Goal: Information Seeking & Learning: Learn about a topic

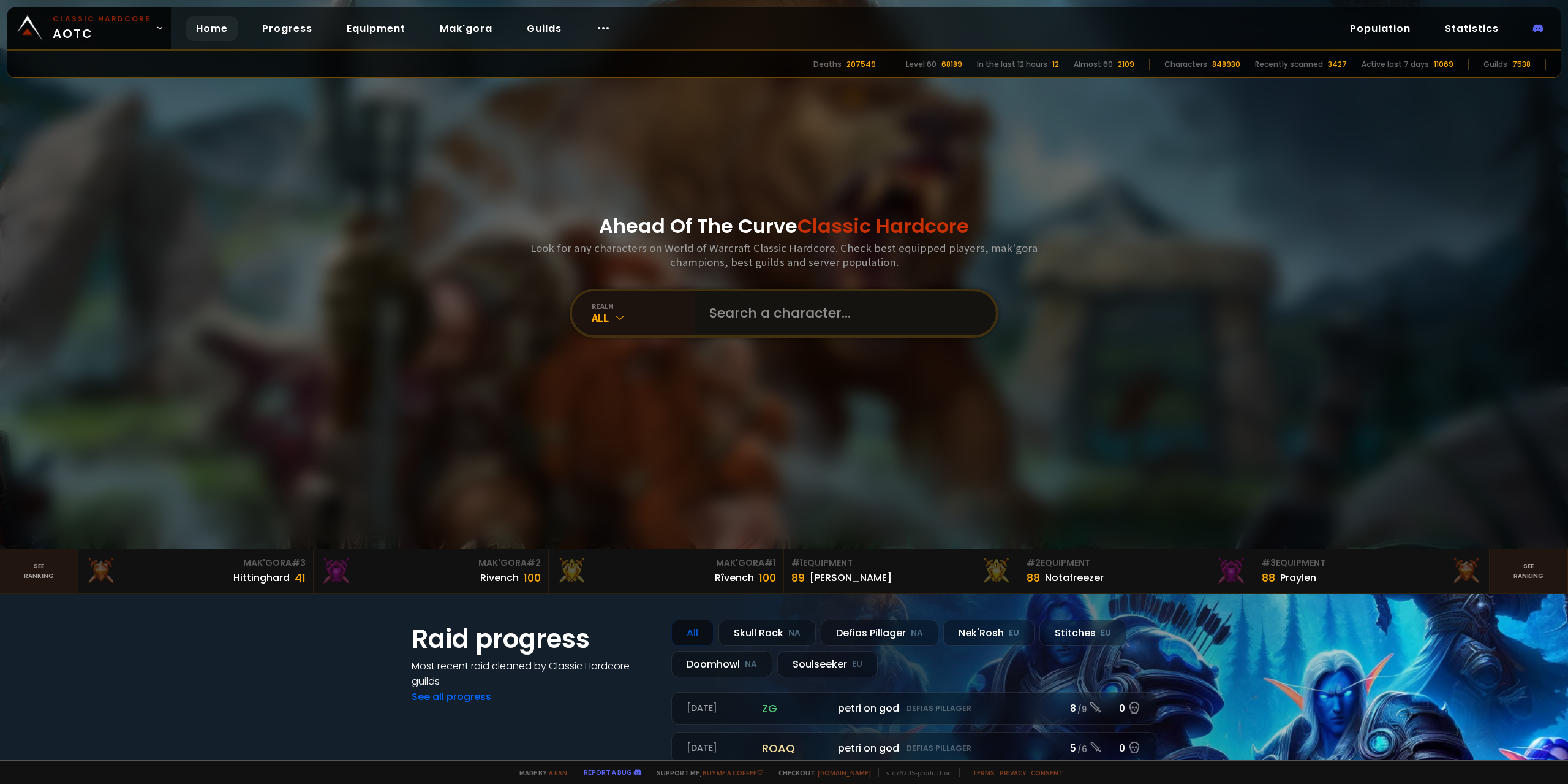
click at [776, 323] on input "text" at bounding box center [841, 313] width 279 height 44
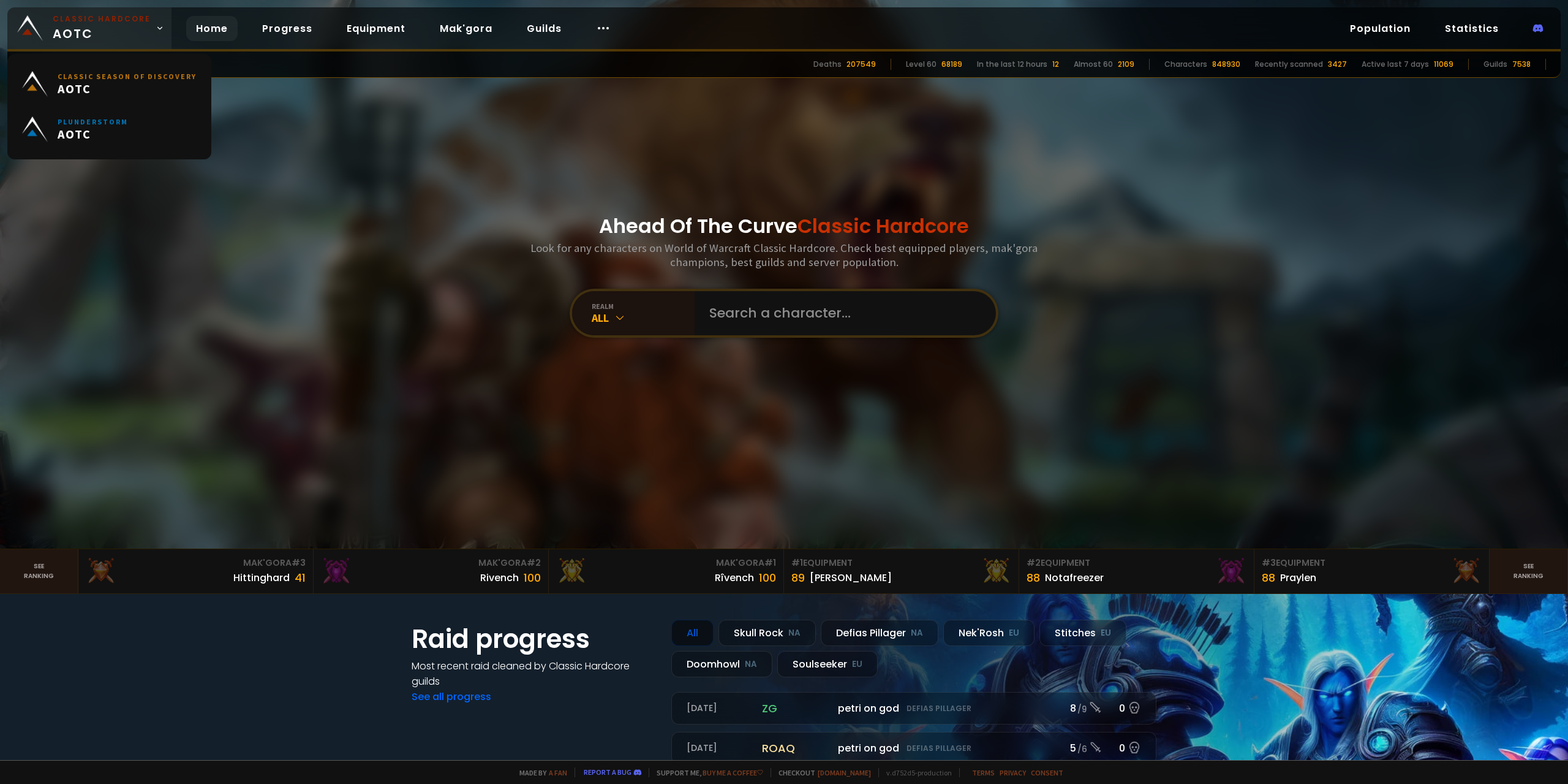
click at [93, 34] on span "Classic Hardcore AOTC" at bounding box center [102, 27] width 98 height 29
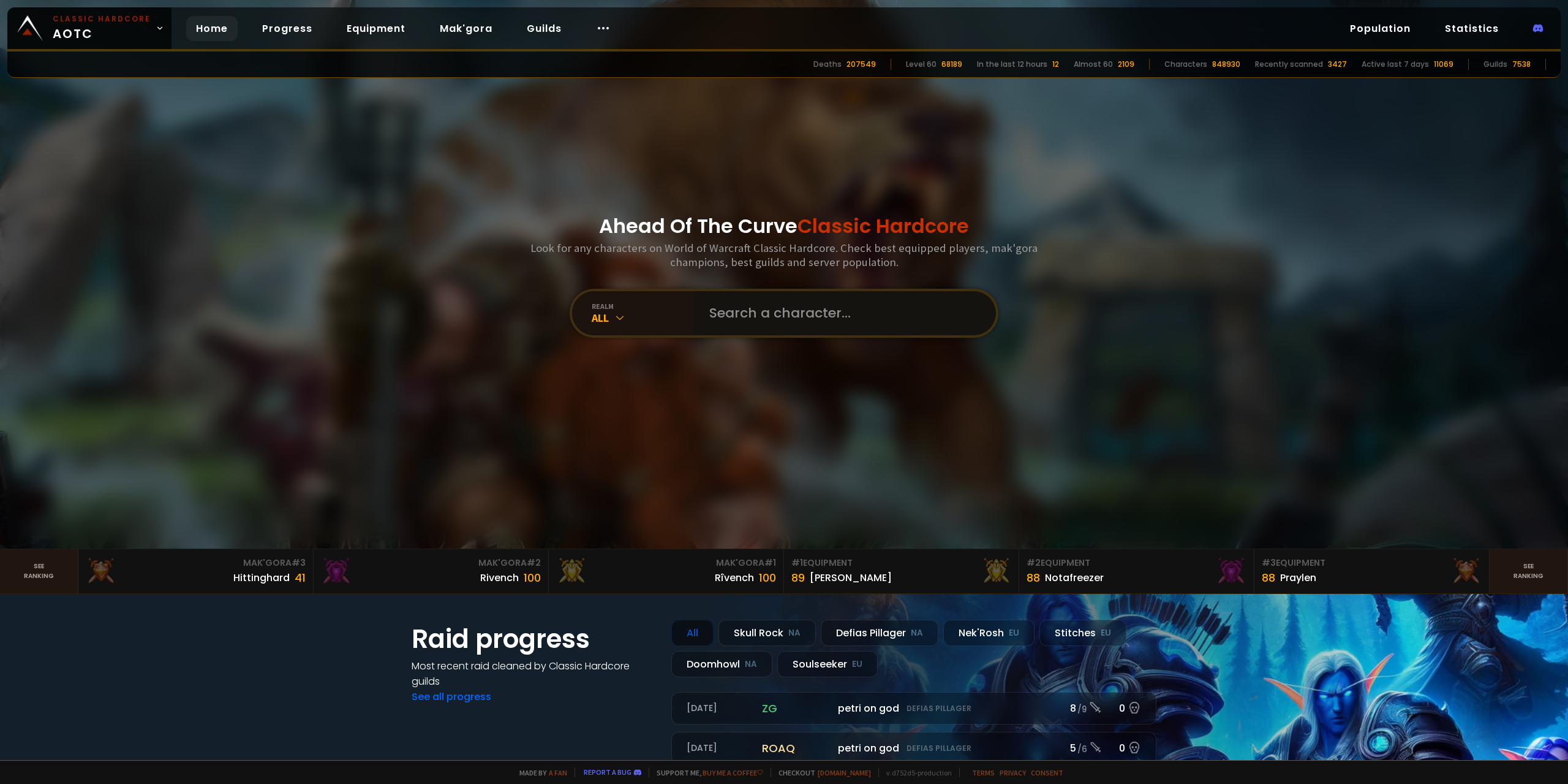
click at [760, 306] on input "text" at bounding box center [841, 313] width 279 height 44
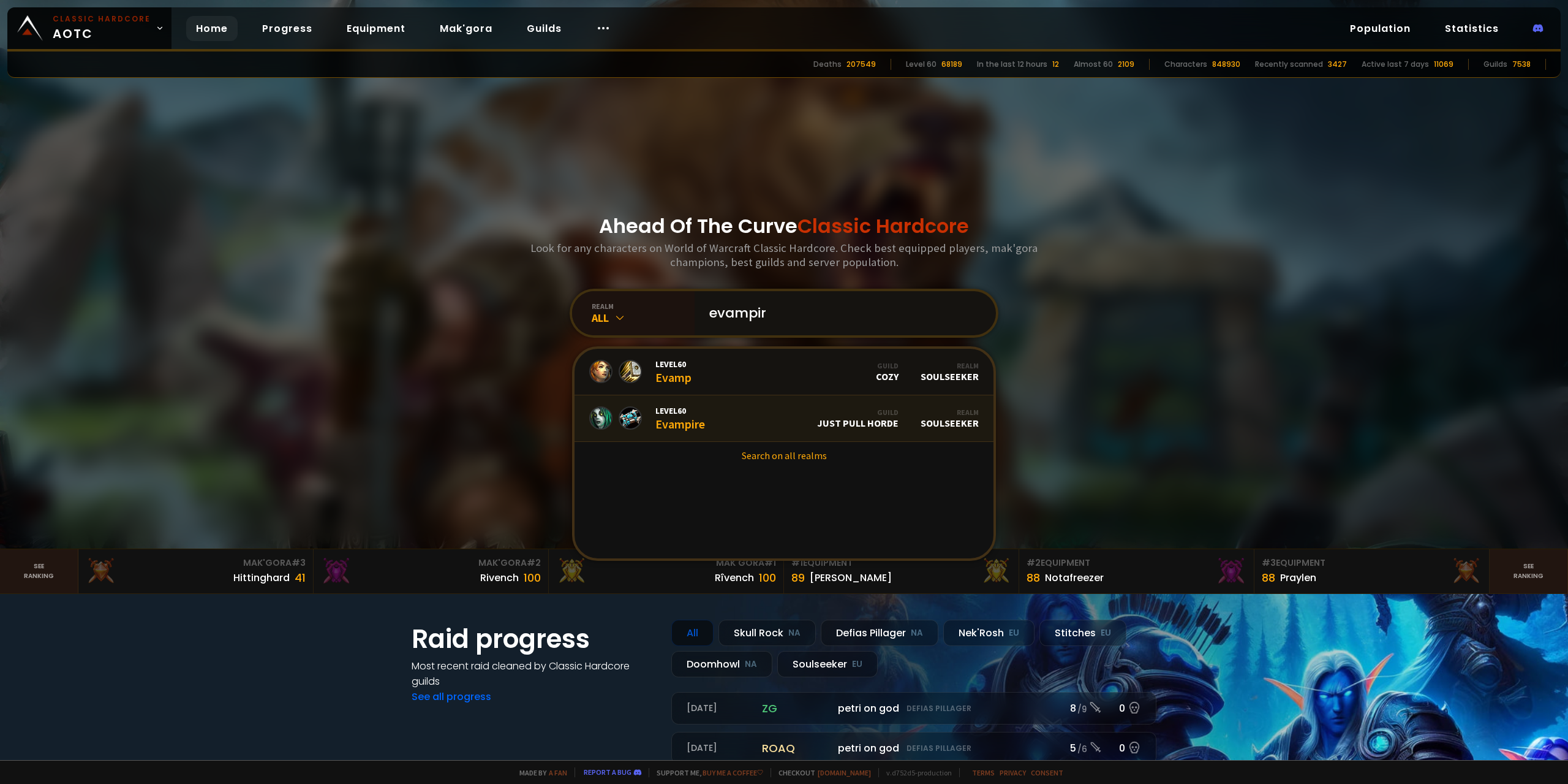
type input "evampire"
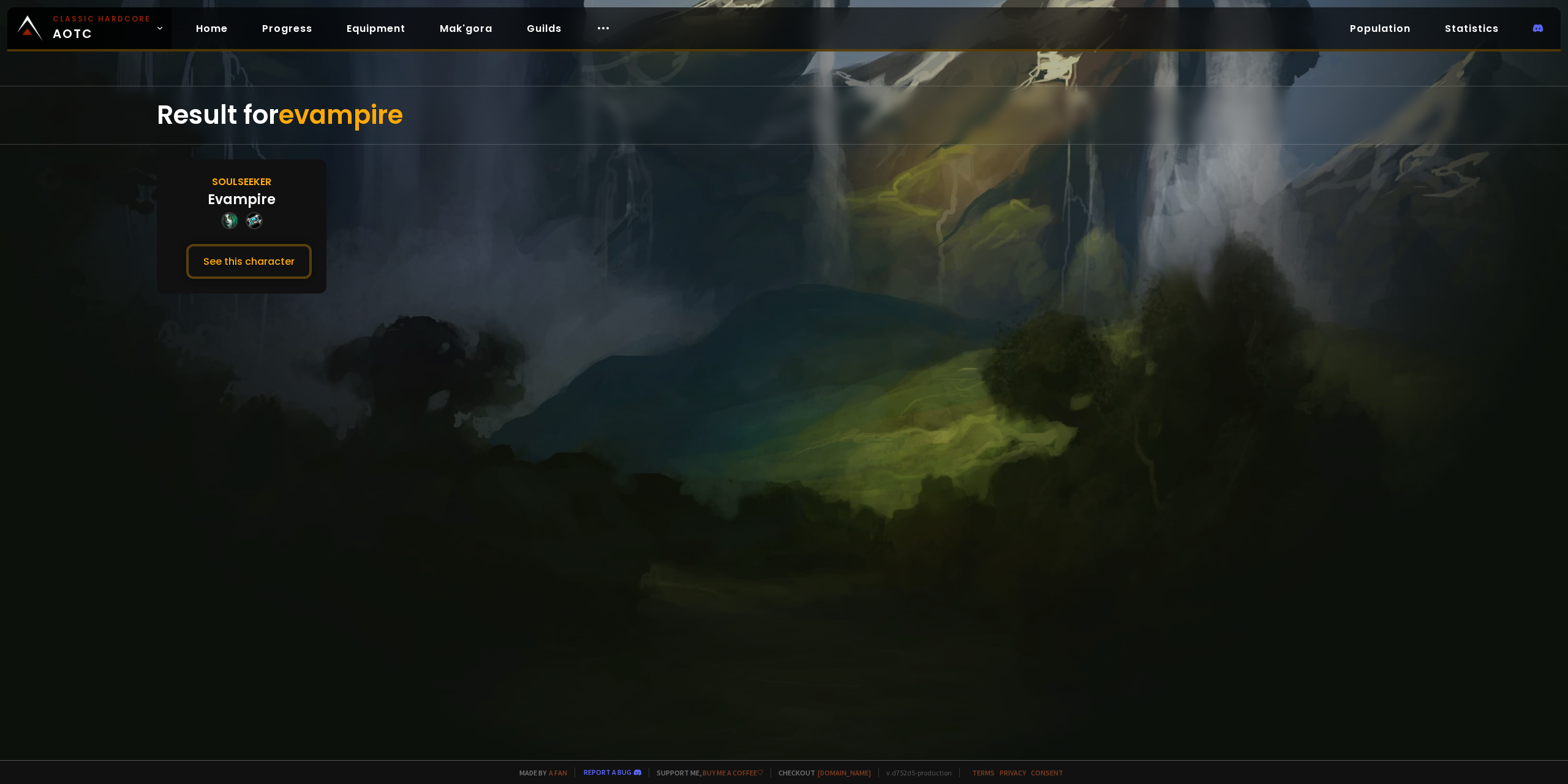
drag, startPoint x: 449, startPoint y: 304, endPoint x: 458, endPoint y: 298, distance: 10.8
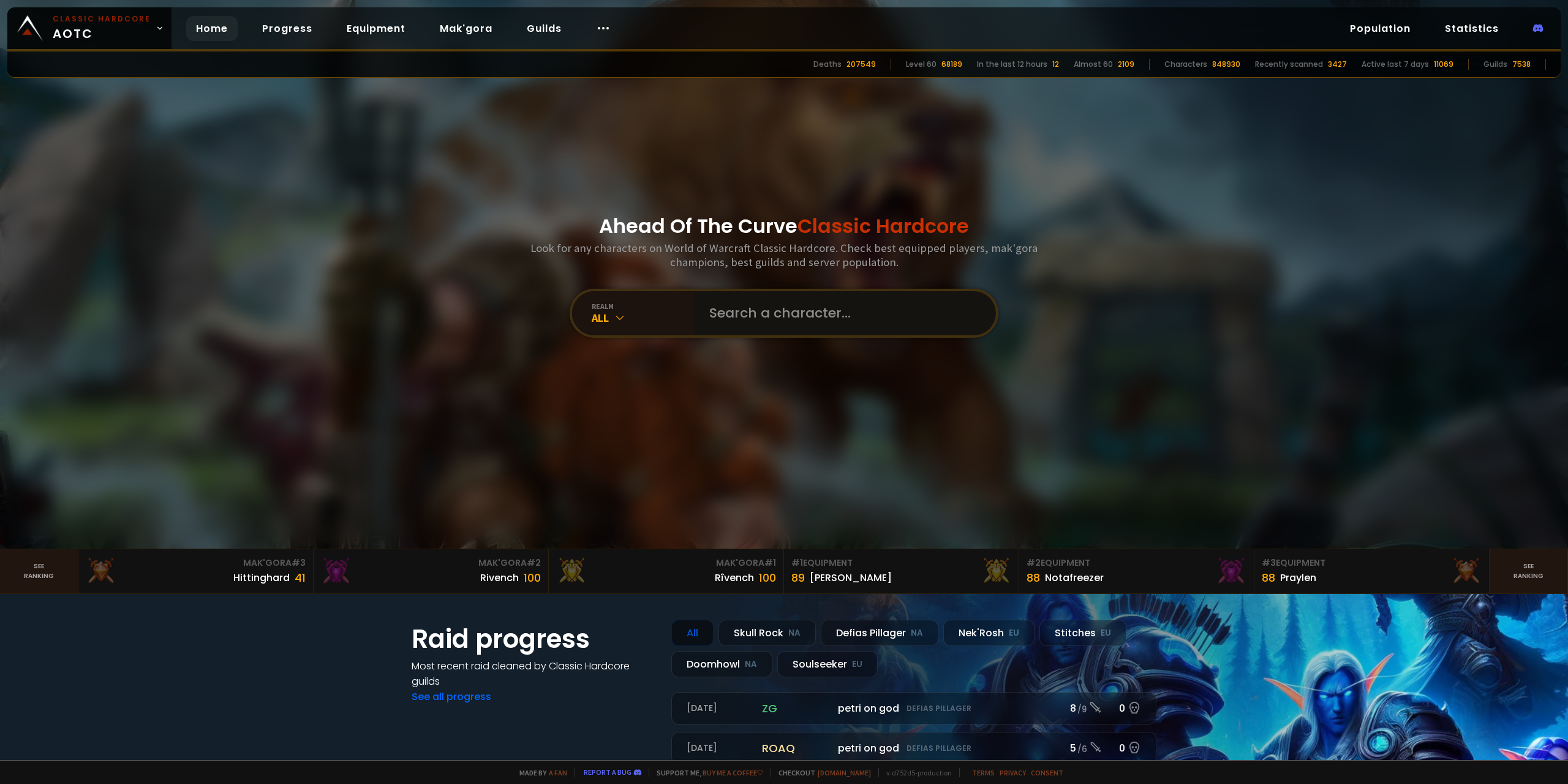
click at [794, 324] on input "text" at bounding box center [841, 313] width 279 height 44
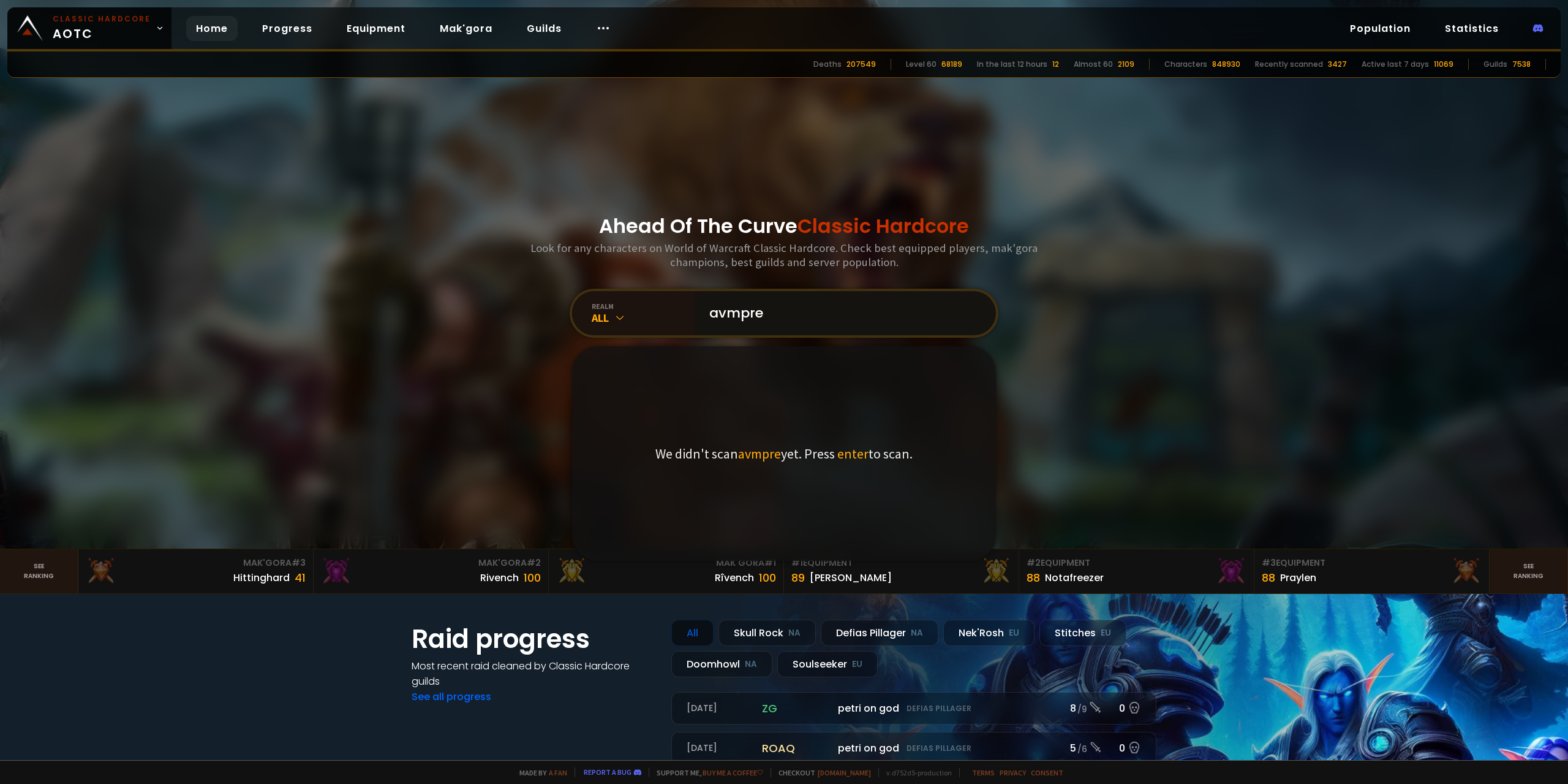
drag, startPoint x: 778, startPoint y: 305, endPoint x: 426, endPoint y: 294, distance: 352.2
click at [348, 298] on section "Ahead Of The Curve Classic Hardcore Look for any characters on World of Warcraf…" at bounding box center [784, 275] width 1568 height 549
type input "evampre"
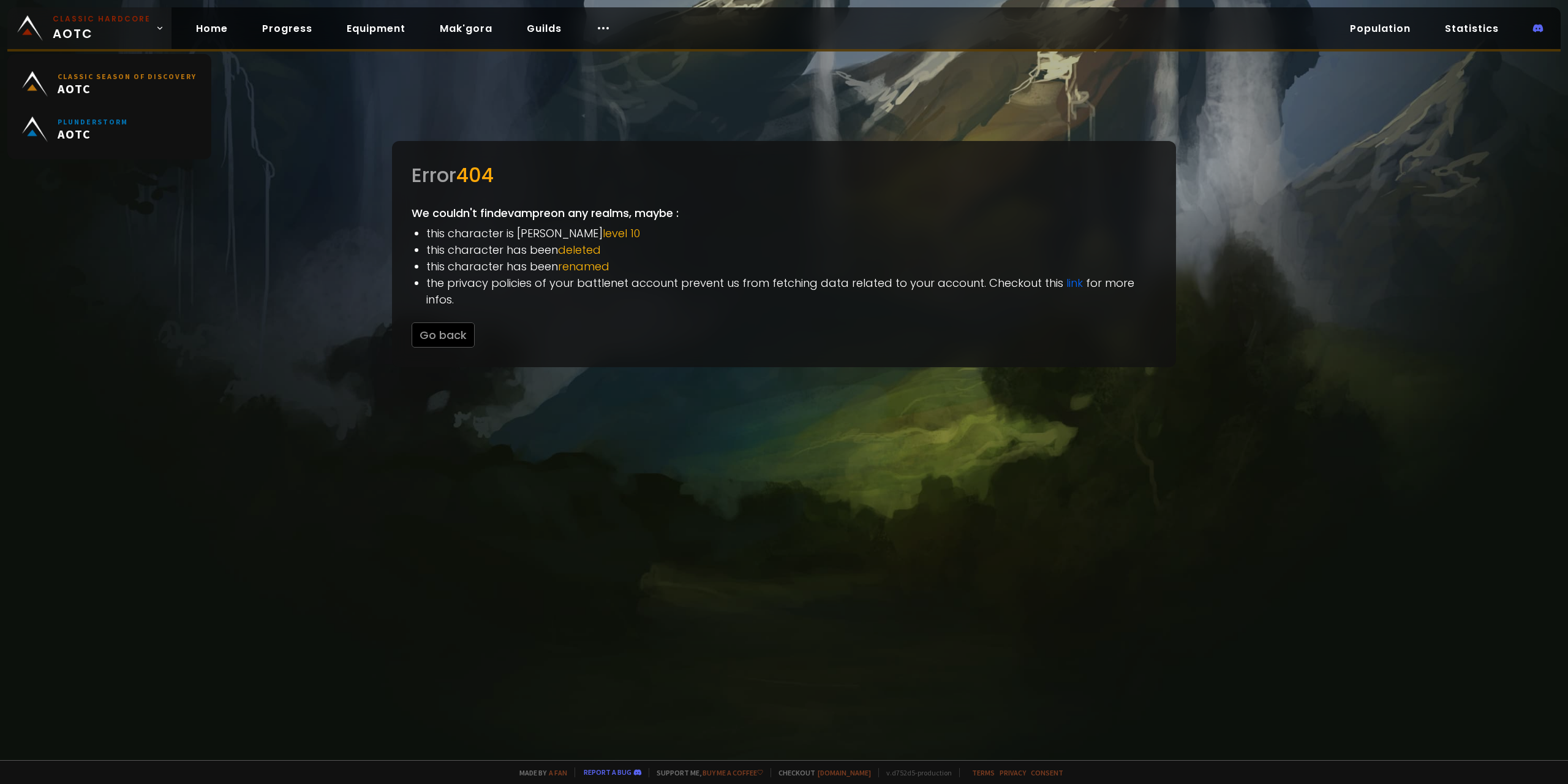
click at [107, 32] on span "Classic Hardcore AOTC" at bounding box center [102, 27] width 98 height 29
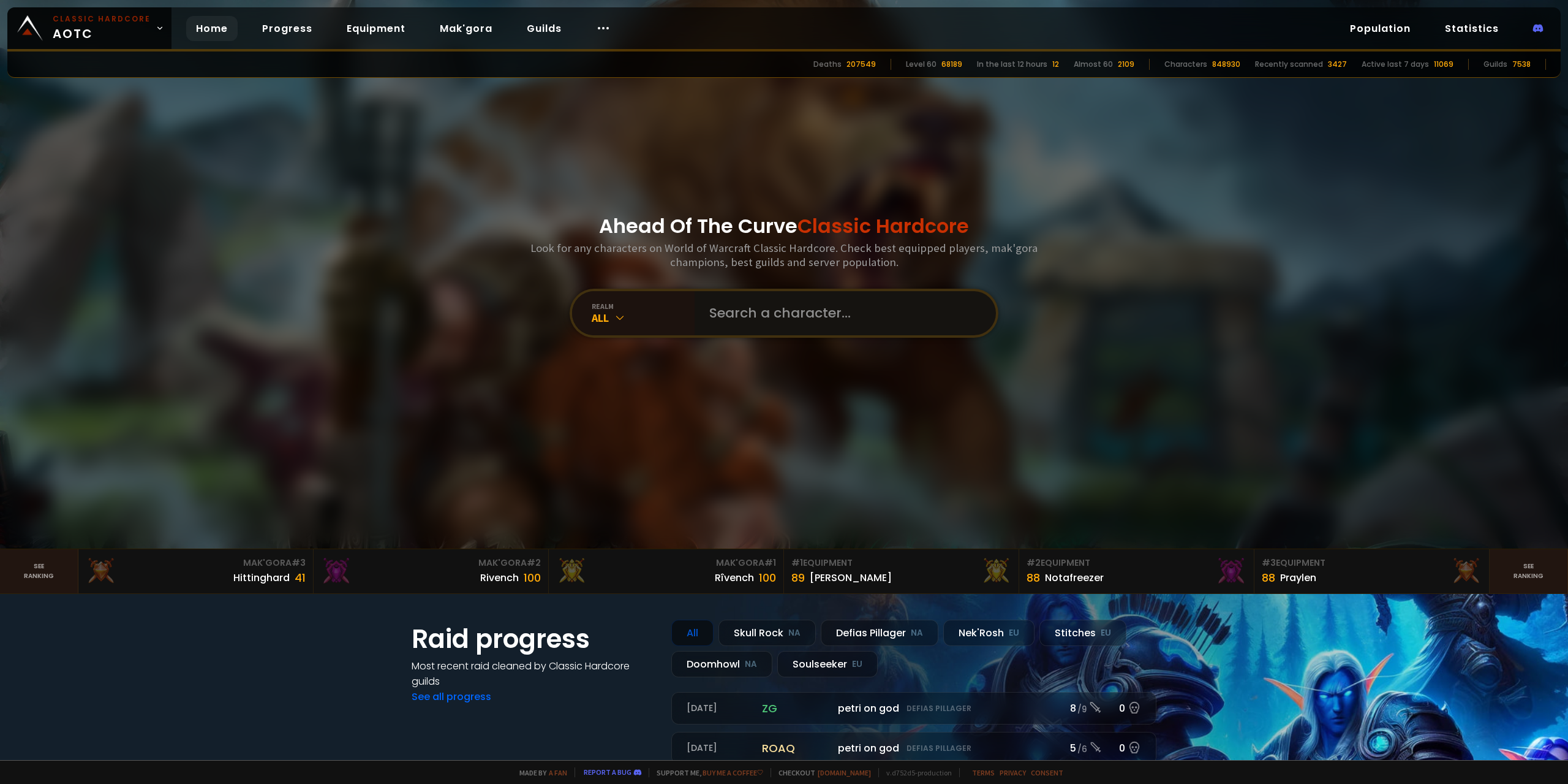
click at [760, 323] on input "text" at bounding box center [841, 313] width 279 height 44
click at [633, 312] on div "All" at bounding box center [643, 318] width 103 height 14
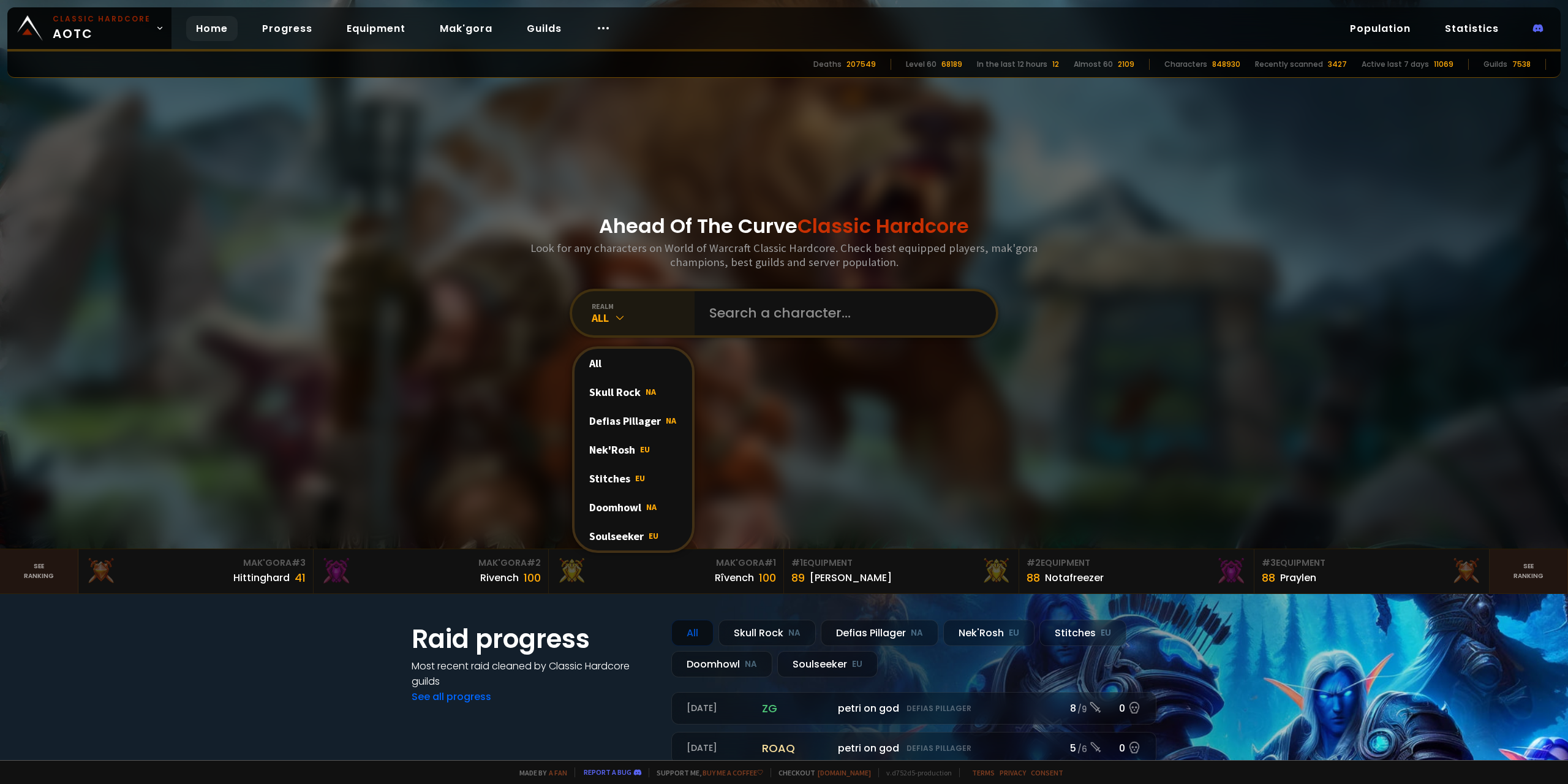
click at [633, 312] on div "All" at bounding box center [643, 318] width 103 height 14
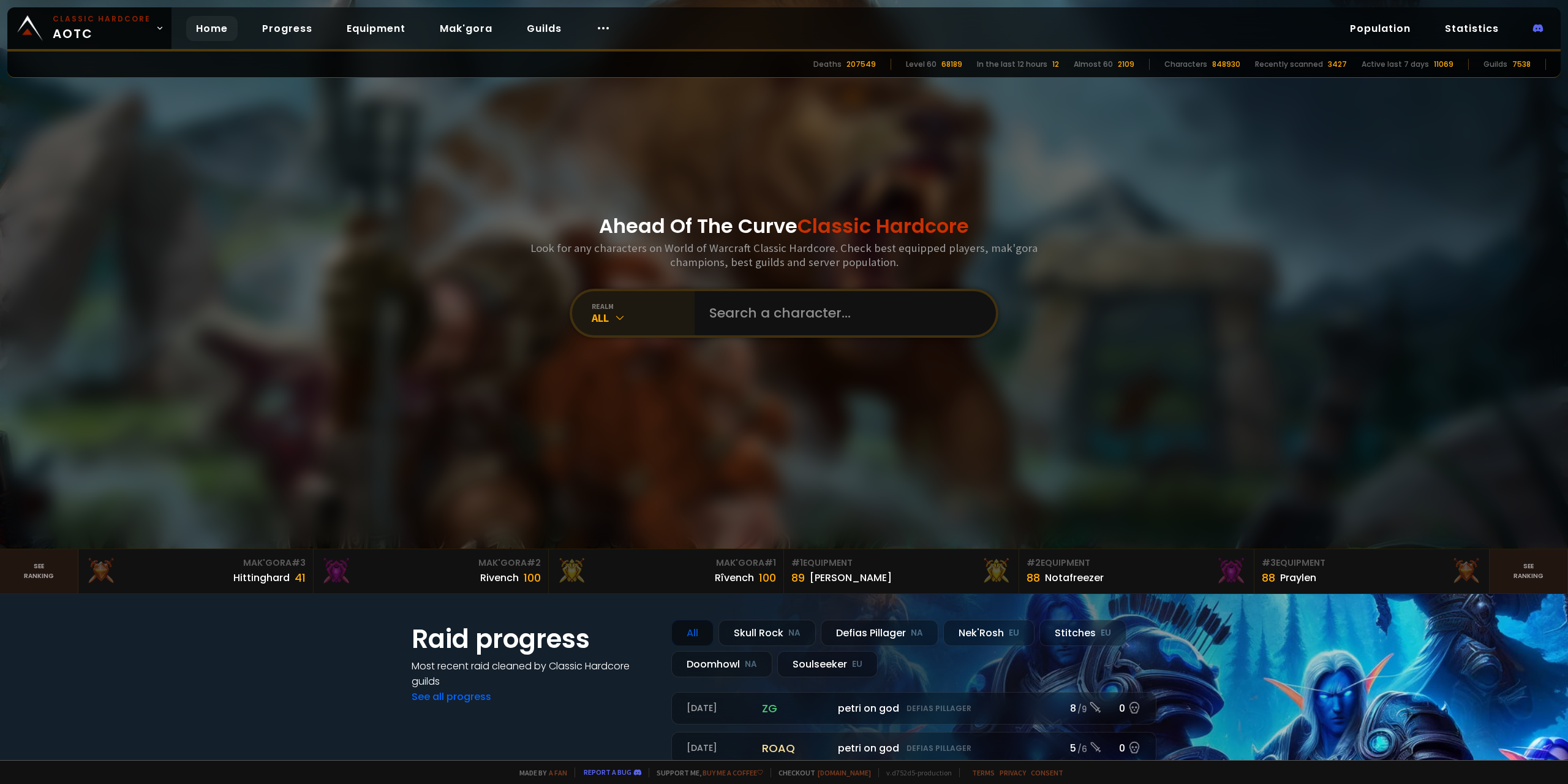
click at [633, 312] on div "All" at bounding box center [643, 318] width 103 height 14
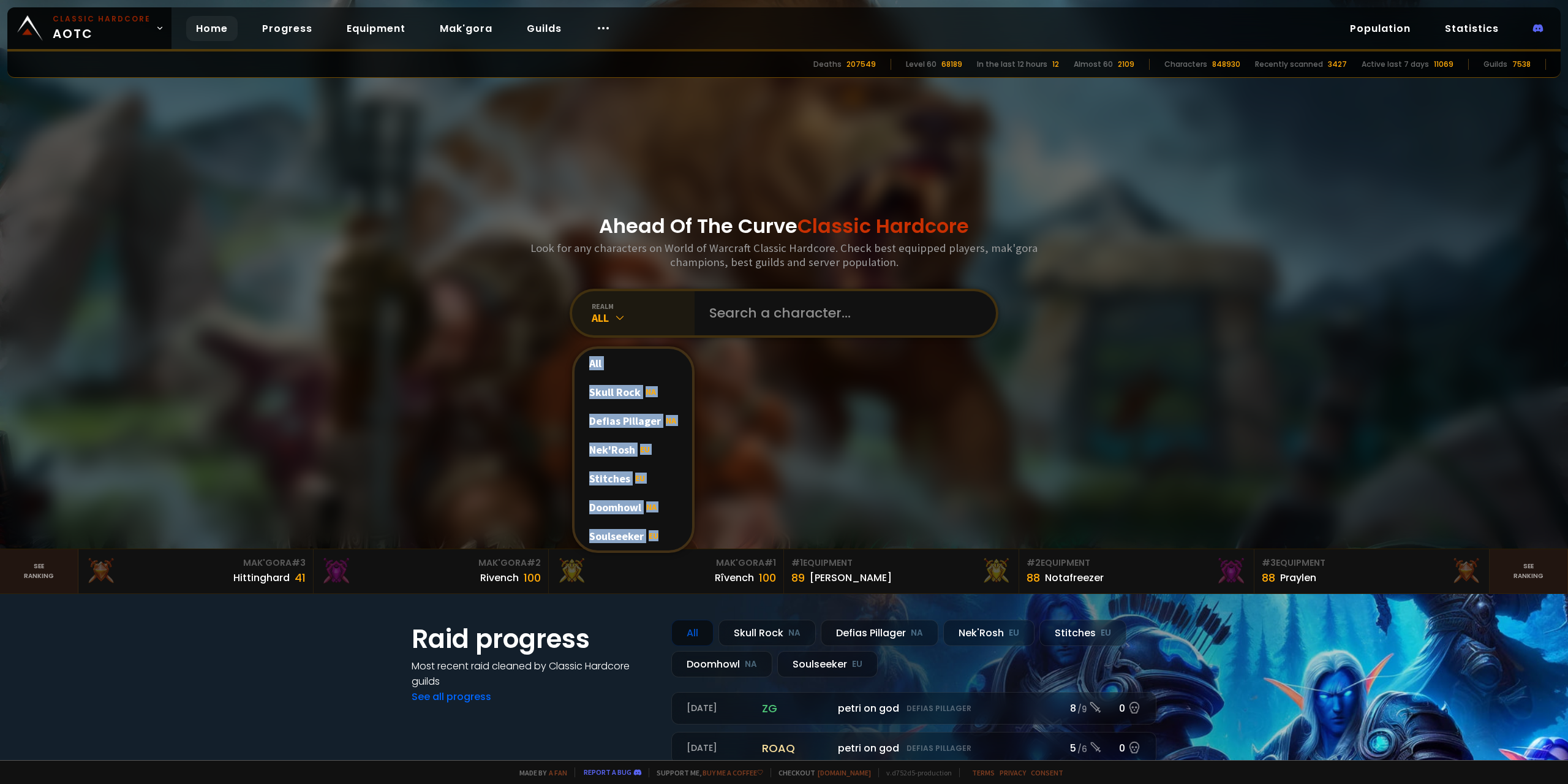
click at [633, 312] on div "All" at bounding box center [643, 318] width 103 height 14
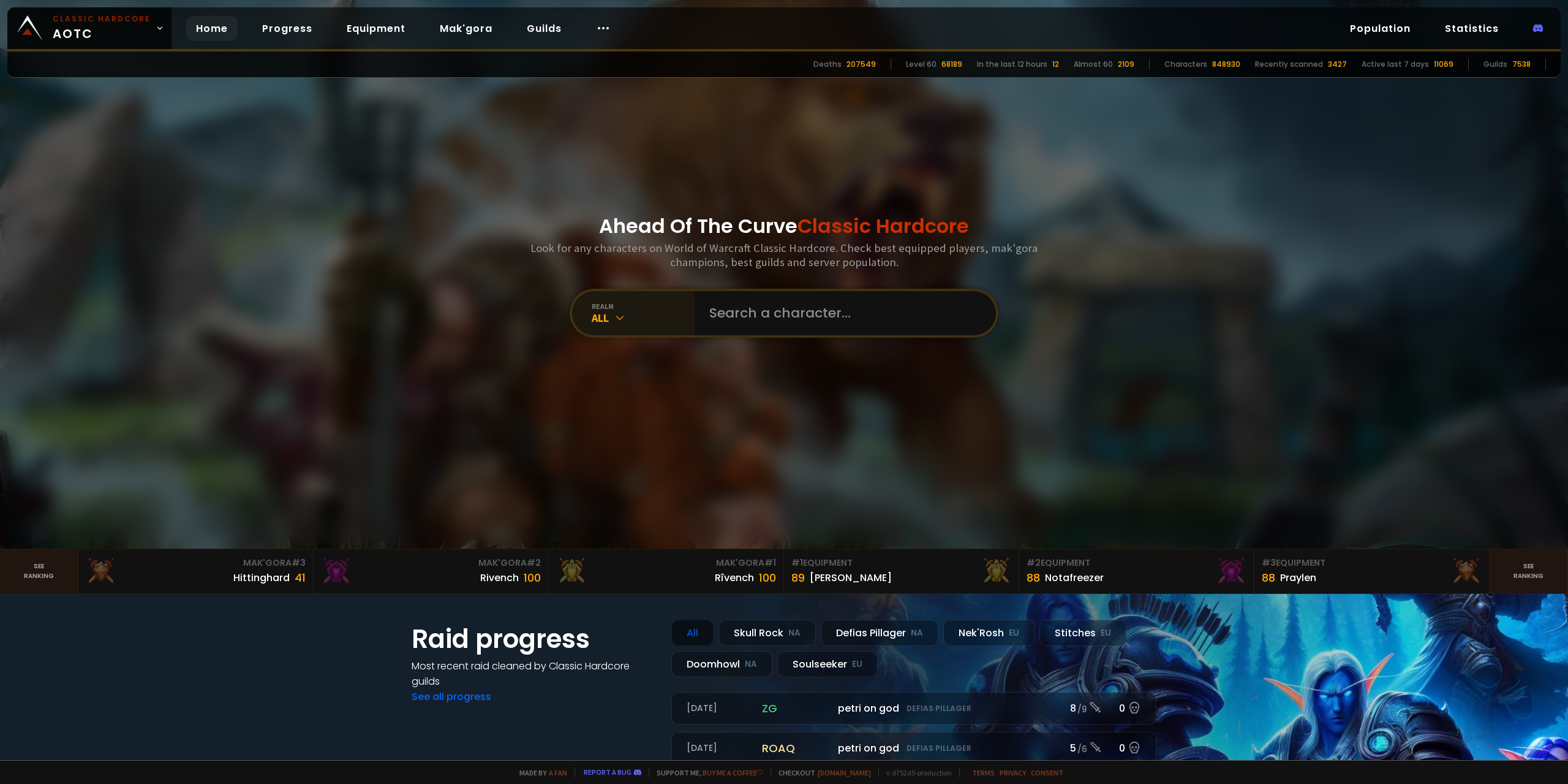
click at [633, 312] on div "All" at bounding box center [643, 318] width 103 height 14
click at [833, 470] on div "Ahead Of The Curve Classic Hardcore Look for any characters on World of Warcraf…" at bounding box center [784, 274] width 738 height 548
click at [663, 308] on div "realm" at bounding box center [643, 306] width 103 height 9
click at [932, 454] on div "Ahead Of The Curve Classic Hardcore Look for any characters on World of Warcraf…" at bounding box center [784, 274] width 738 height 548
click at [28, 565] on link "See ranking" at bounding box center [39, 571] width 79 height 44
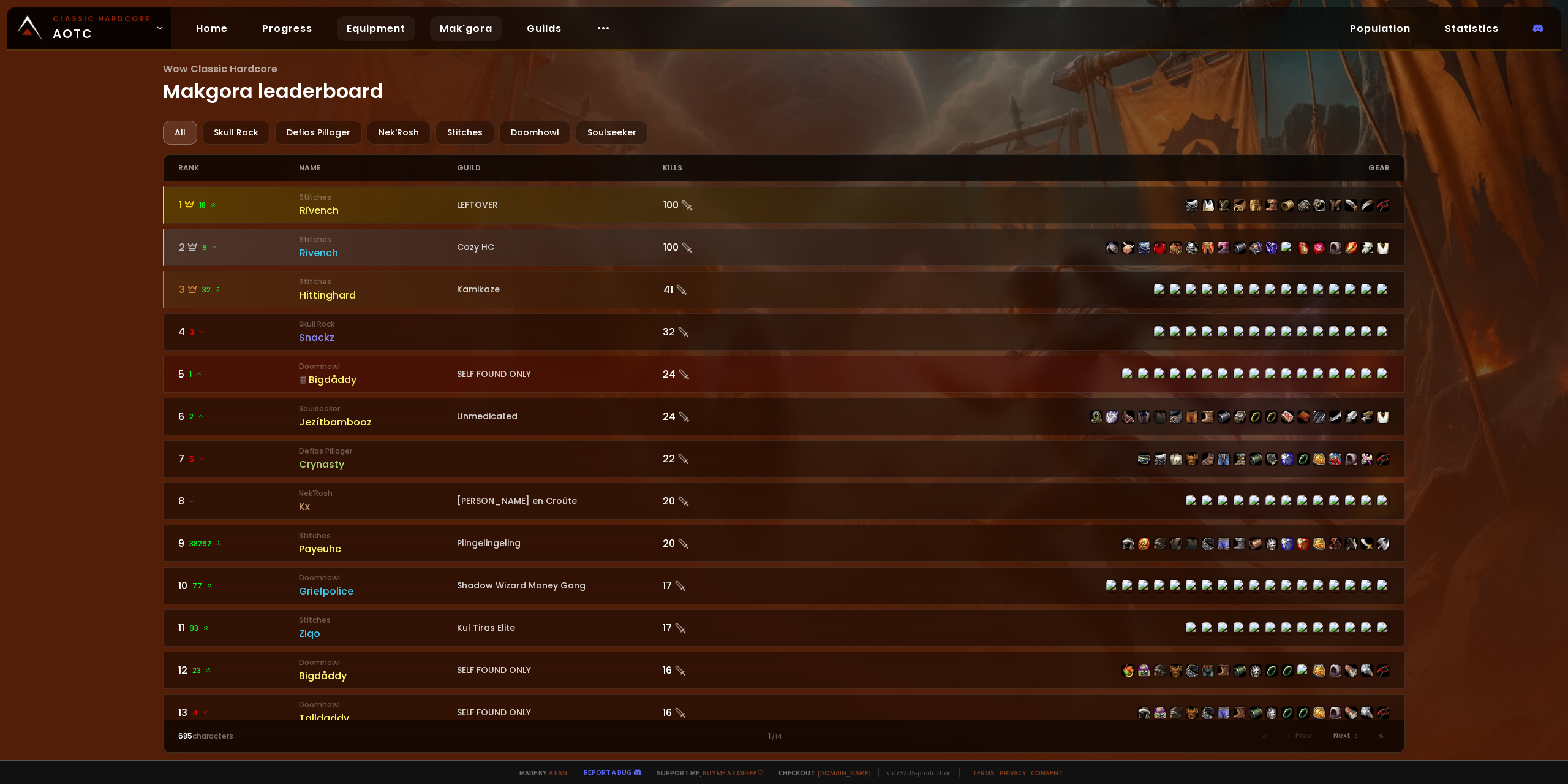
click at [382, 40] on link "Equipment" at bounding box center [375, 28] width 79 height 25
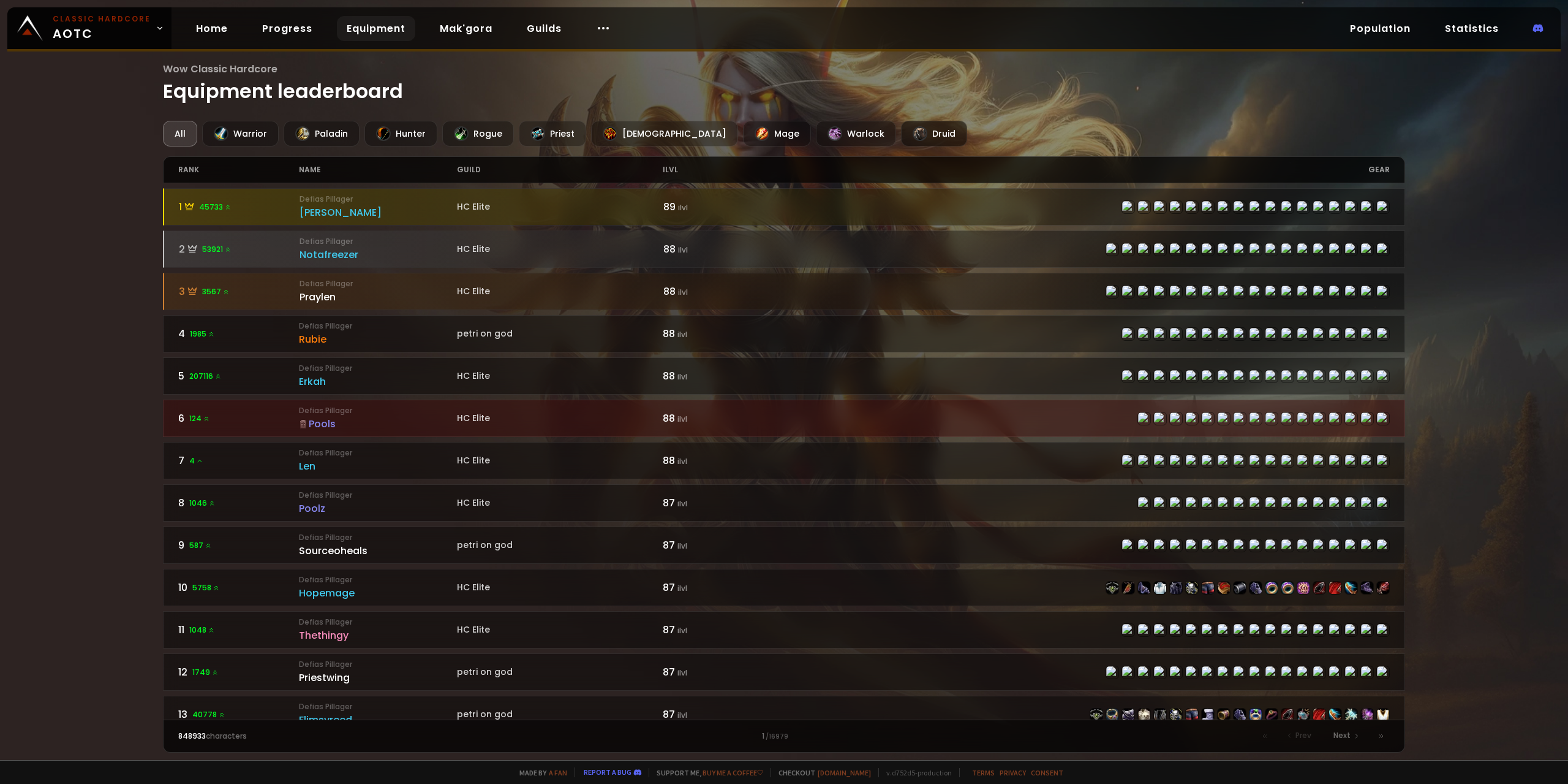
click at [900, 130] on div "Druid" at bounding box center [933, 134] width 66 height 26
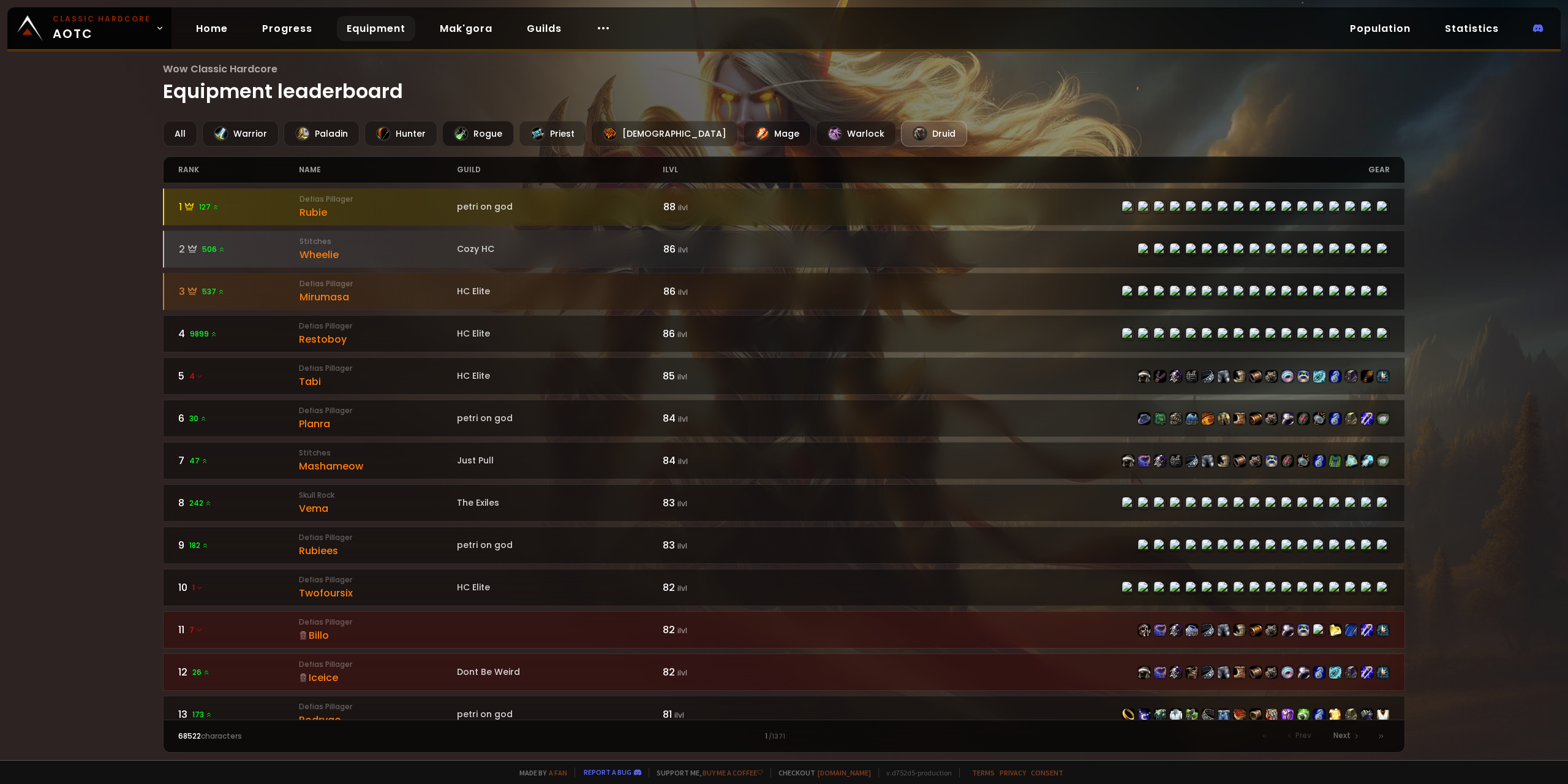
click at [493, 134] on div "Rogue" at bounding box center [478, 134] width 72 height 26
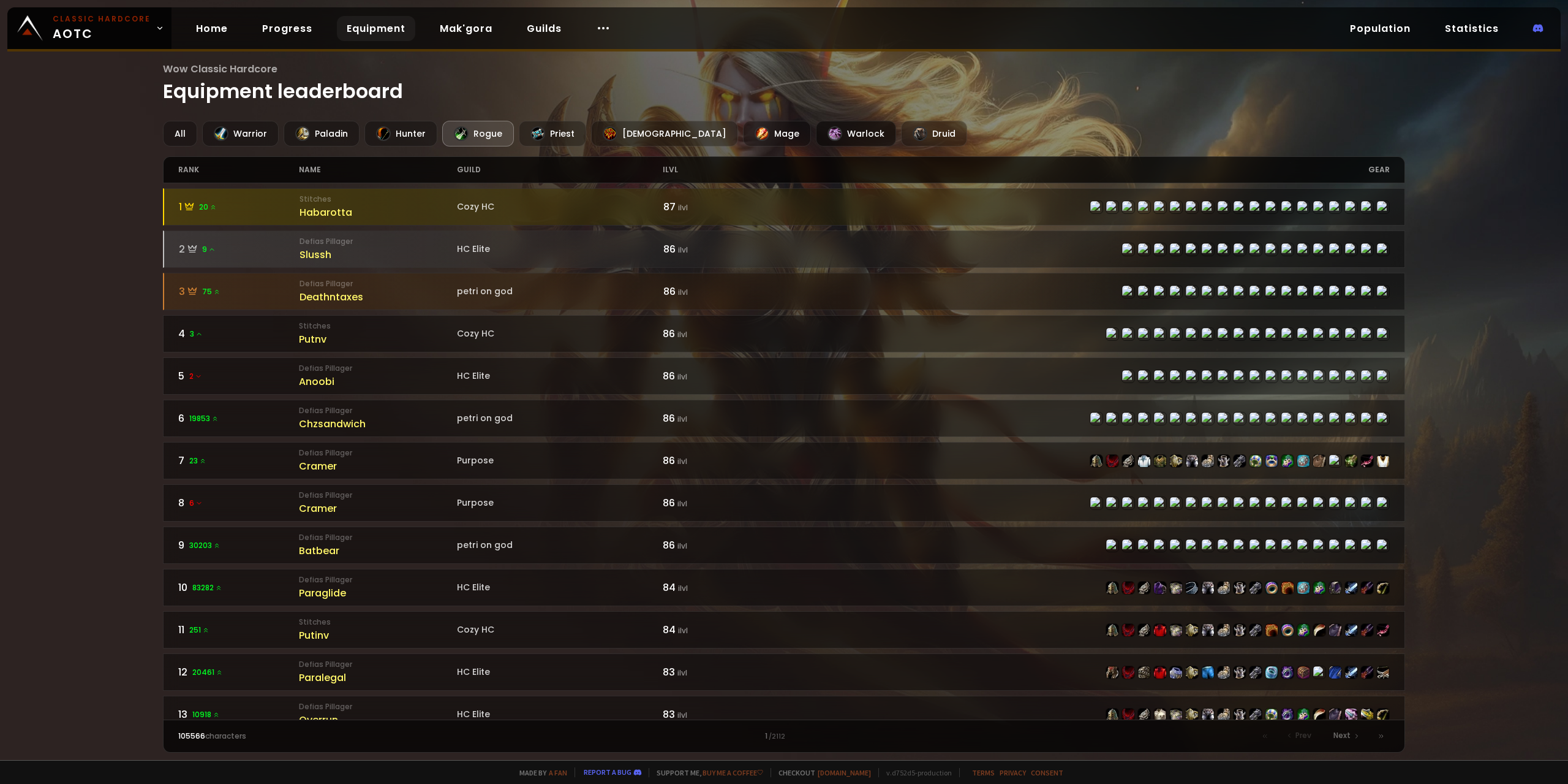
click at [815, 137] on div "Warlock" at bounding box center [855, 134] width 80 height 26
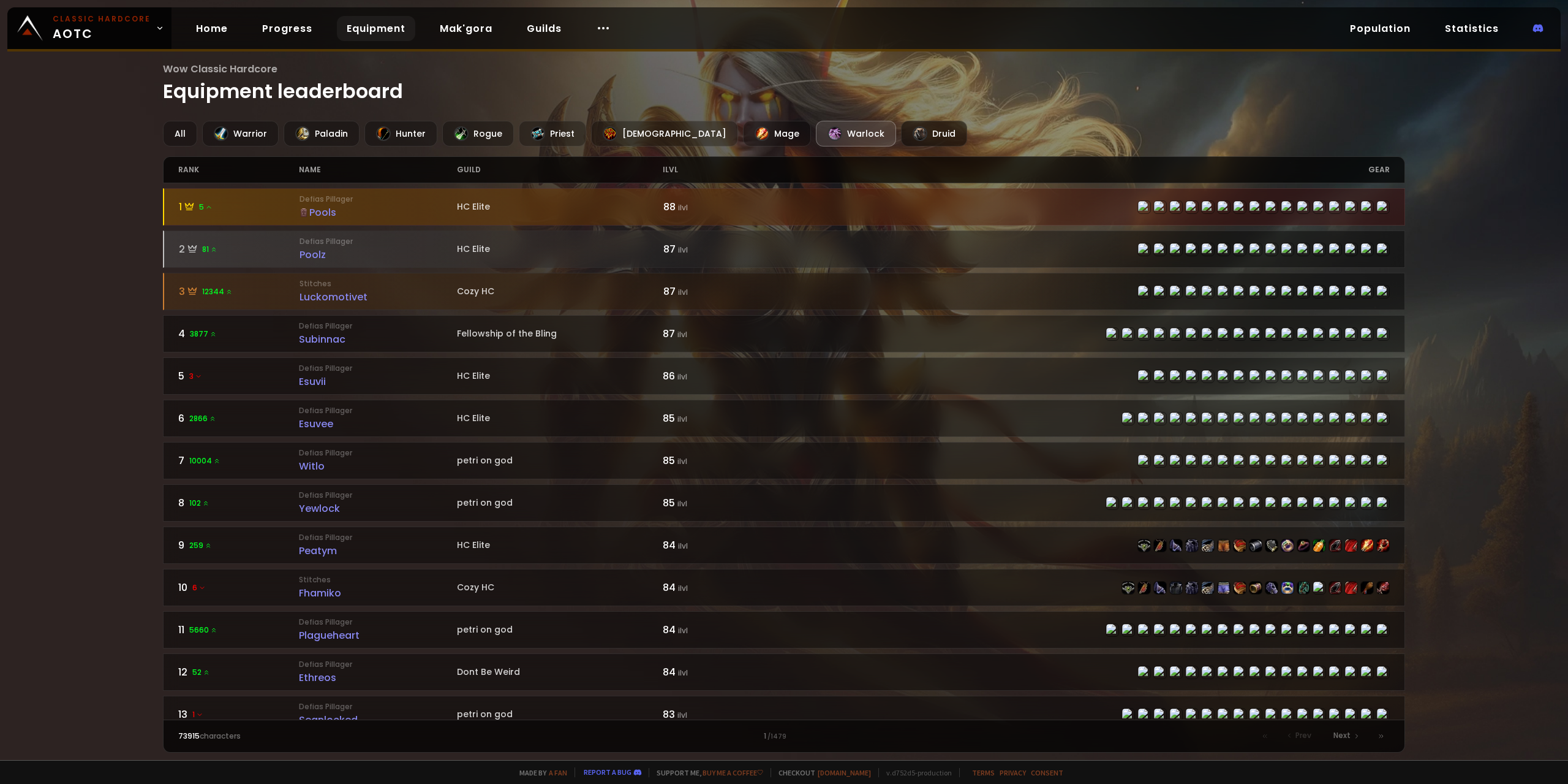
click at [900, 136] on div "Druid" at bounding box center [933, 134] width 66 height 26
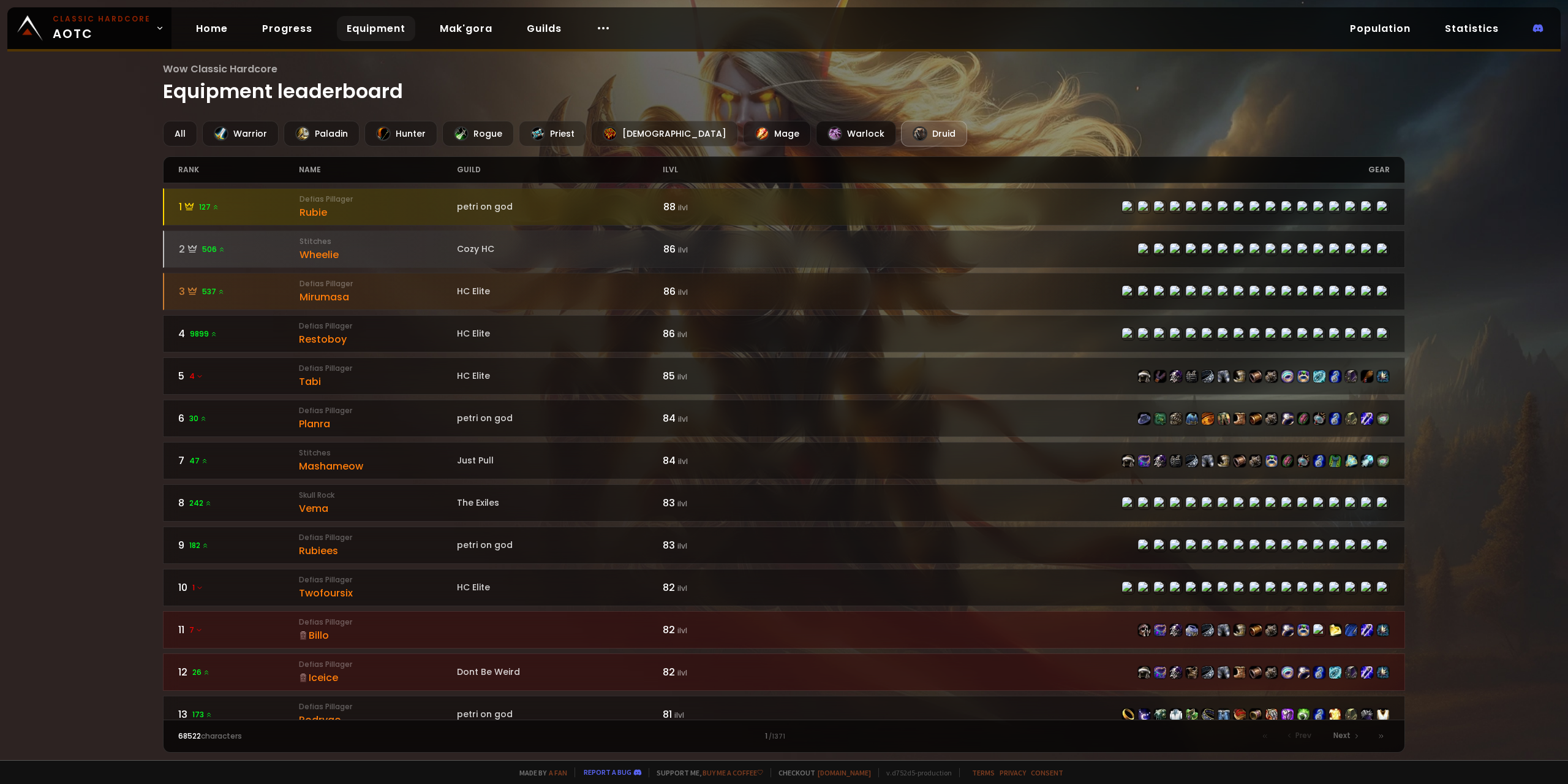
click at [815, 138] on div "Warlock" at bounding box center [855, 134] width 80 height 26
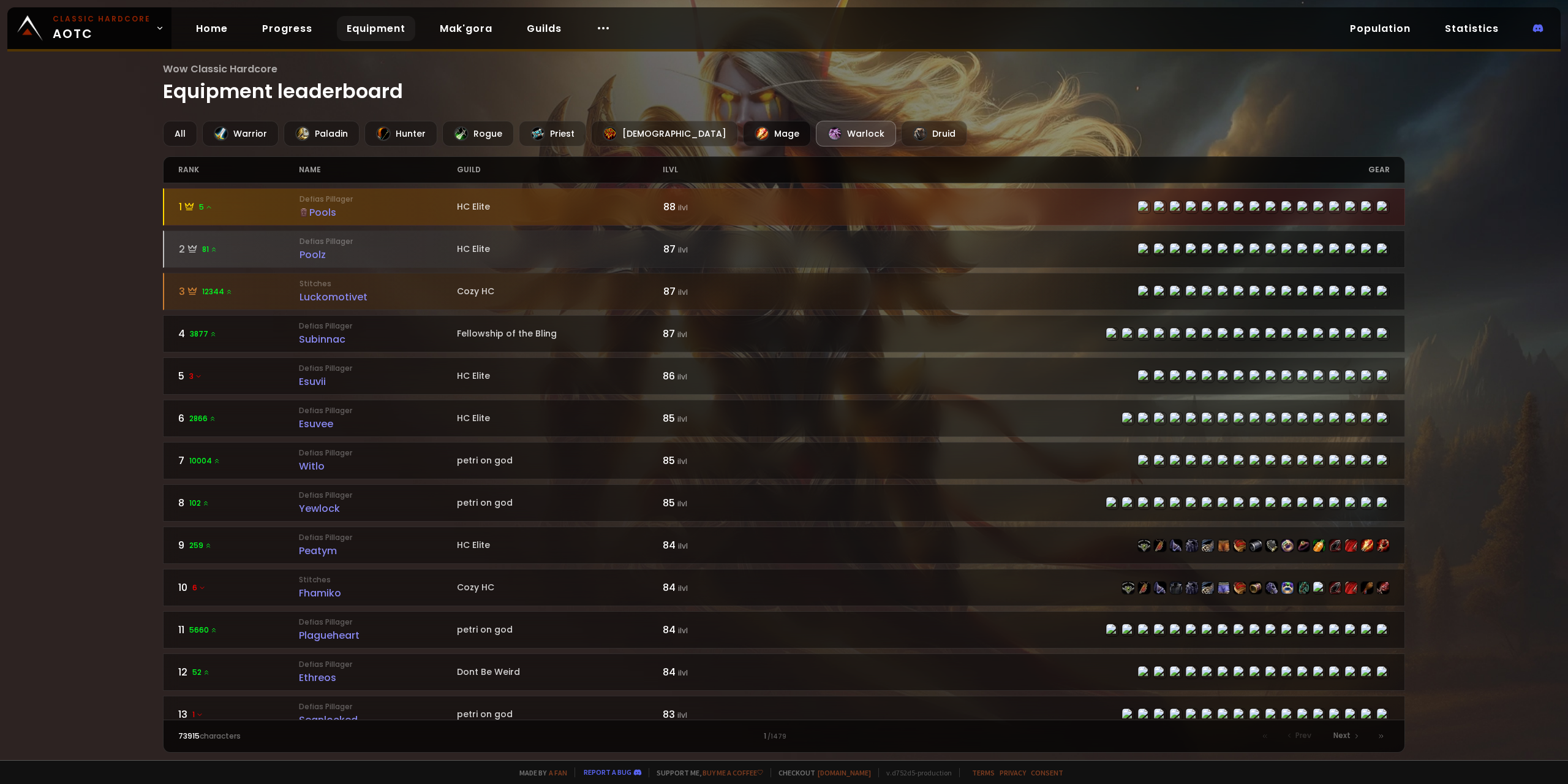
click at [743, 136] on div "Mage" at bounding box center [777, 134] width 68 height 26
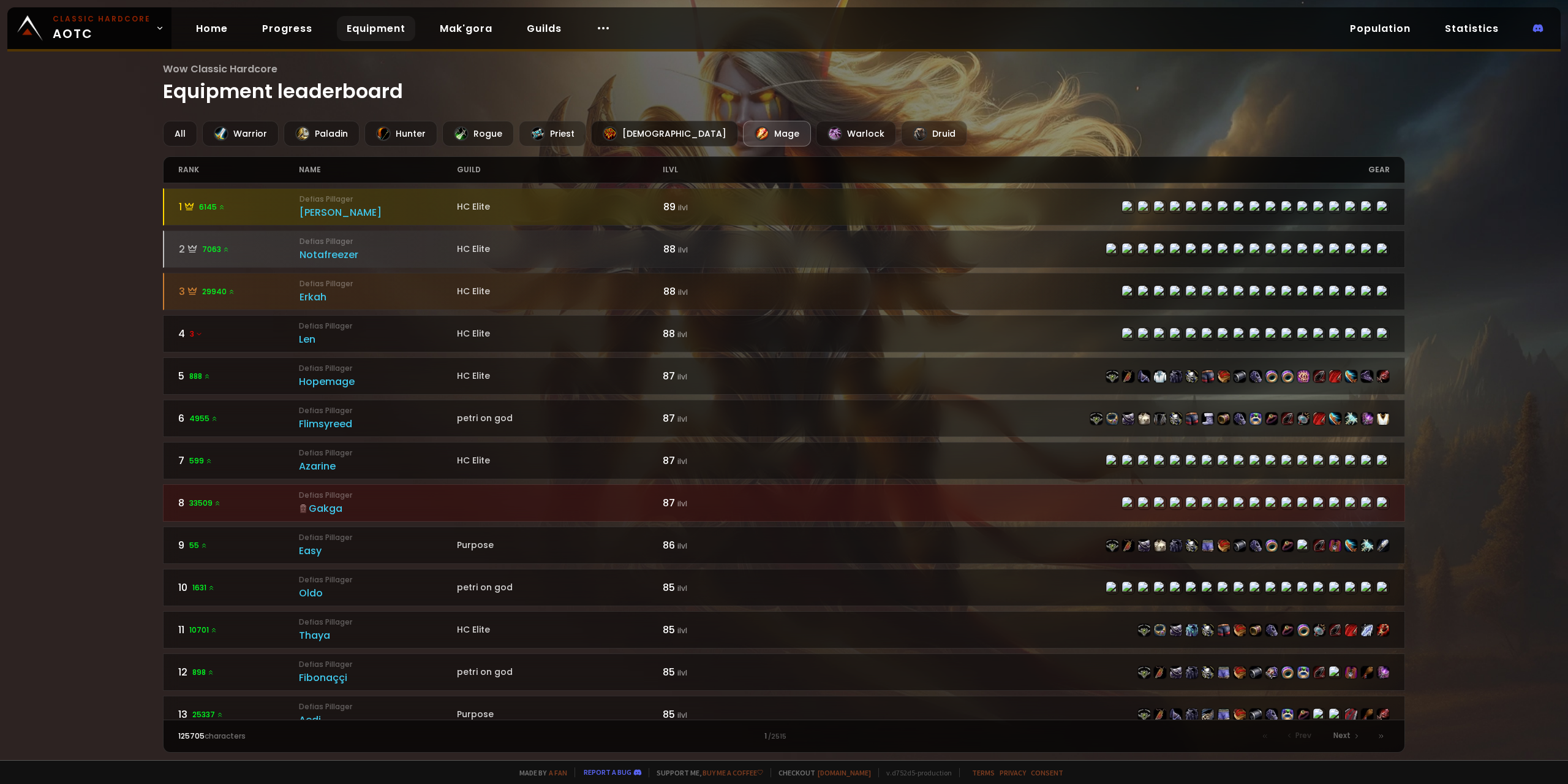
click at [641, 139] on div "[DEMOGRAPHIC_DATA]" at bounding box center [664, 134] width 147 height 26
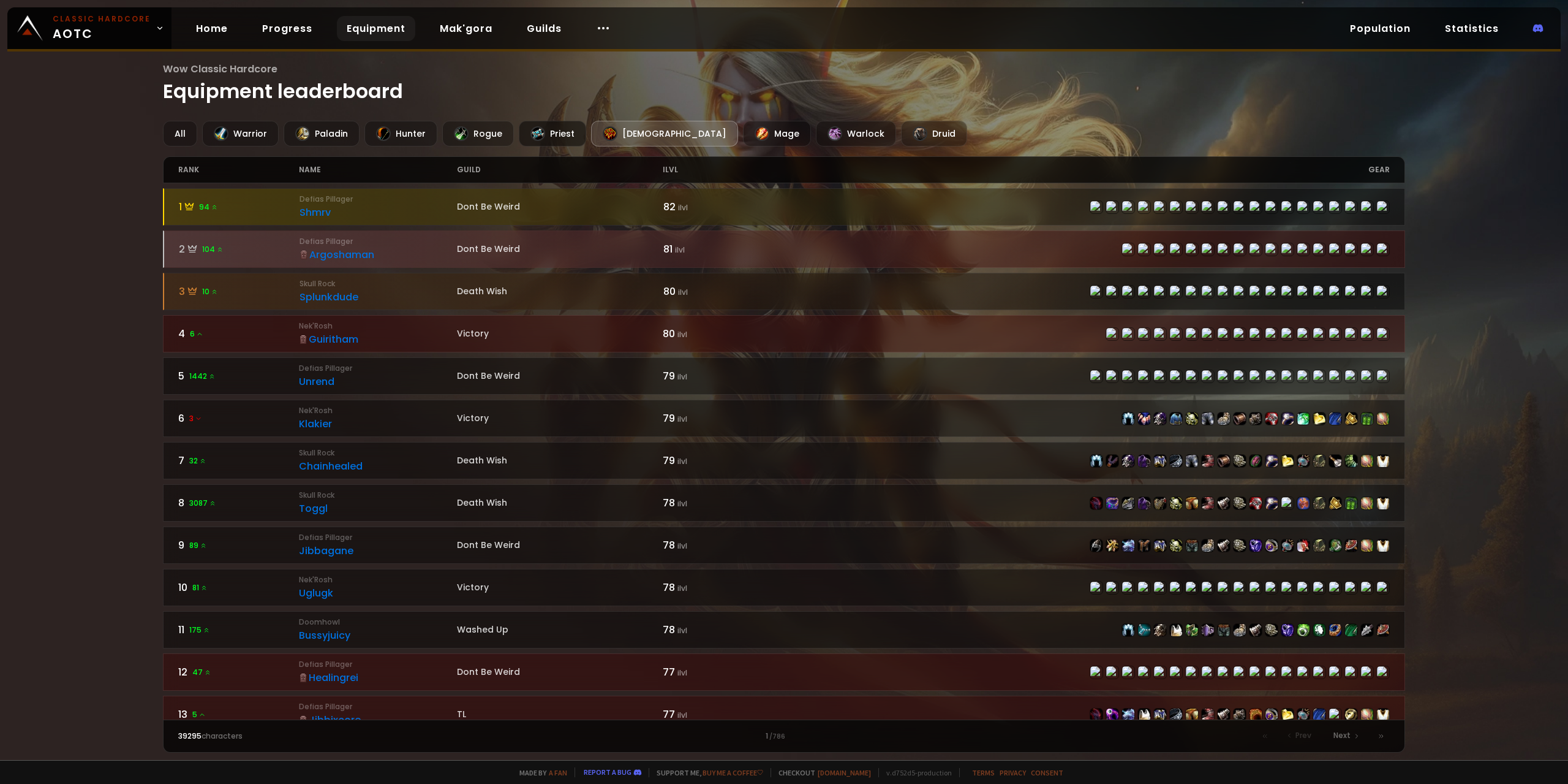
click at [522, 134] on div "Priest" at bounding box center [552, 134] width 67 height 26
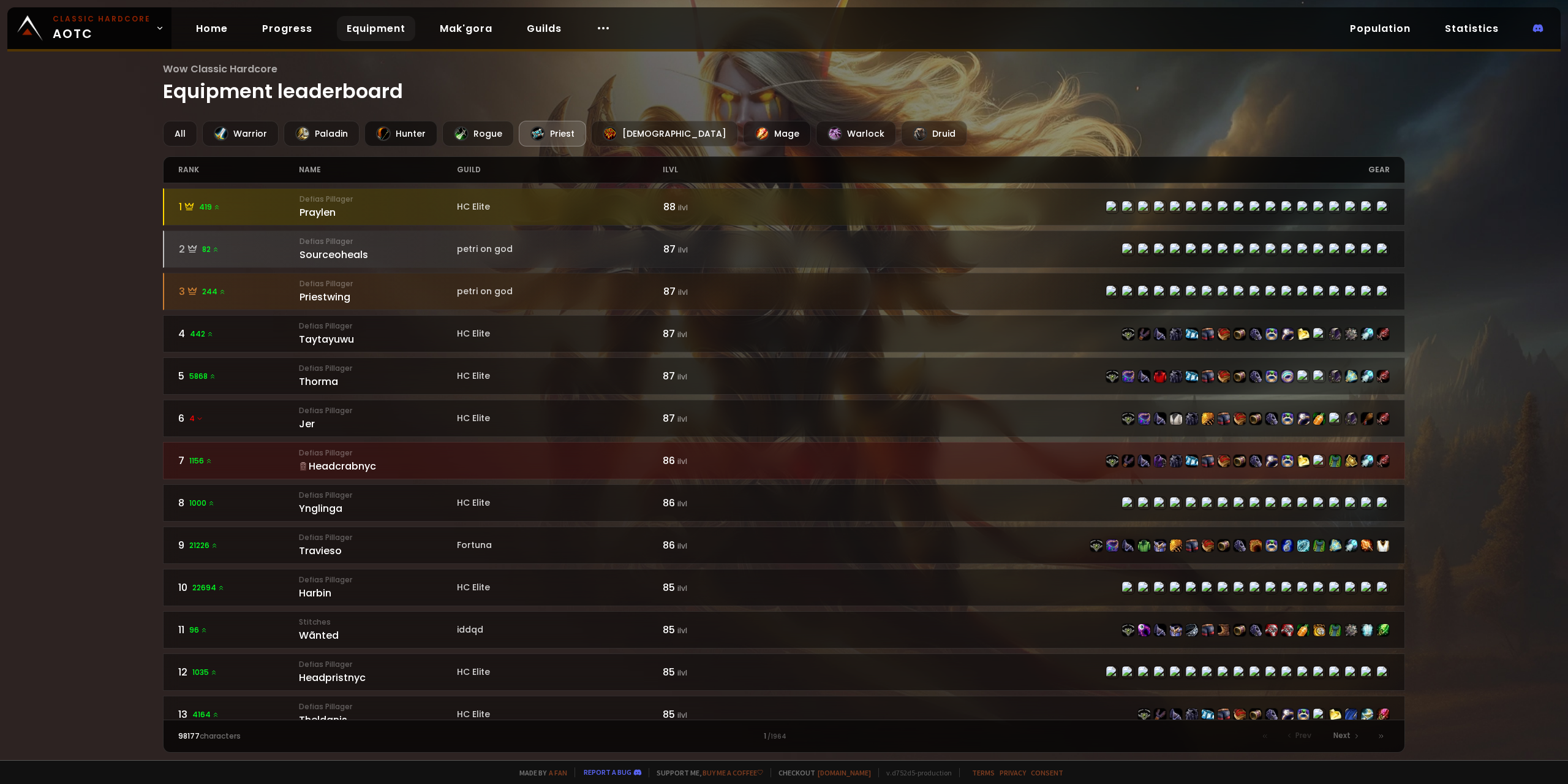
click at [403, 137] on div "Hunter" at bounding box center [400, 134] width 73 height 26
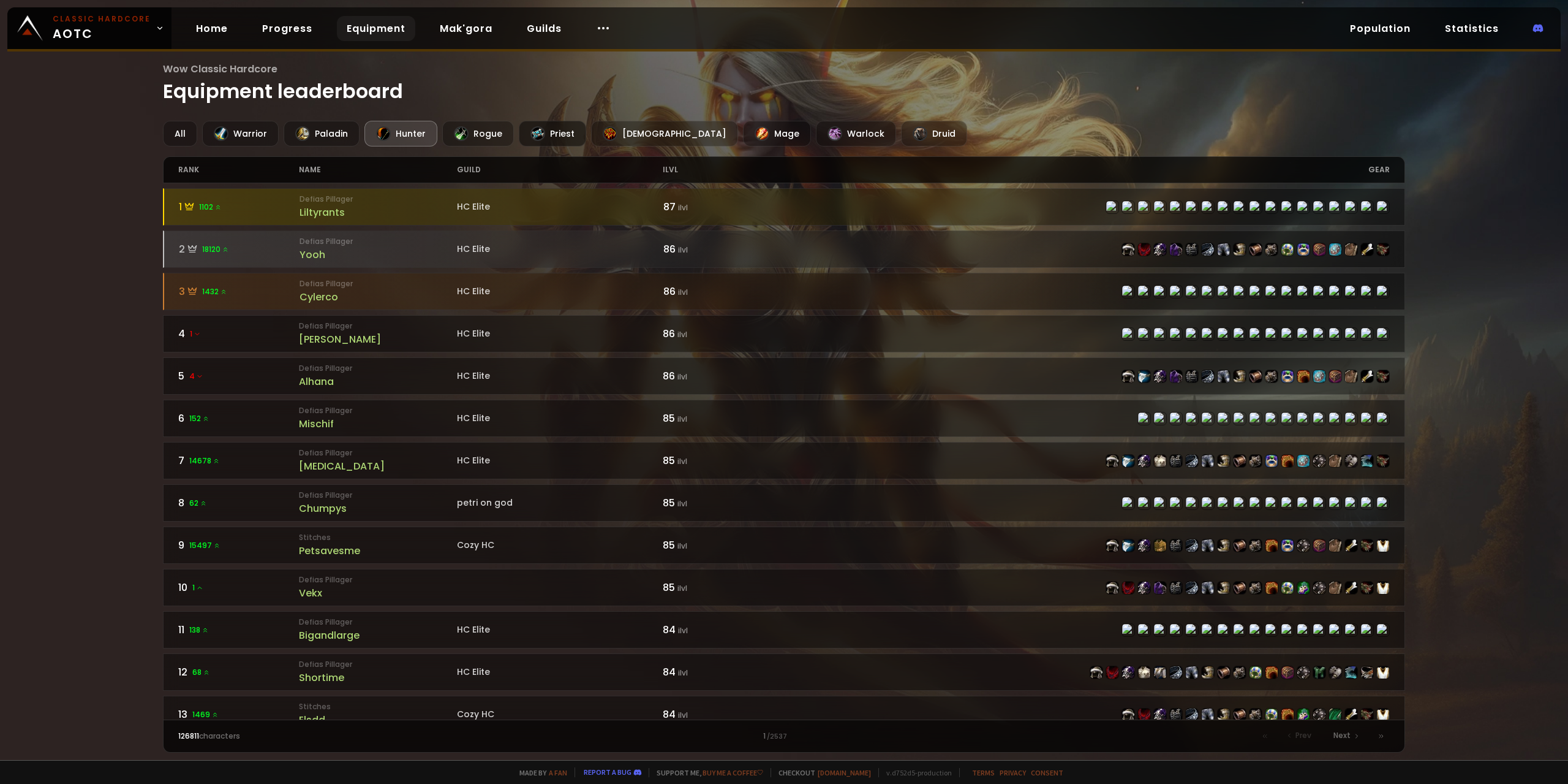
click at [552, 134] on div "Priest" at bounding box center [552, 134] width 67 height 26
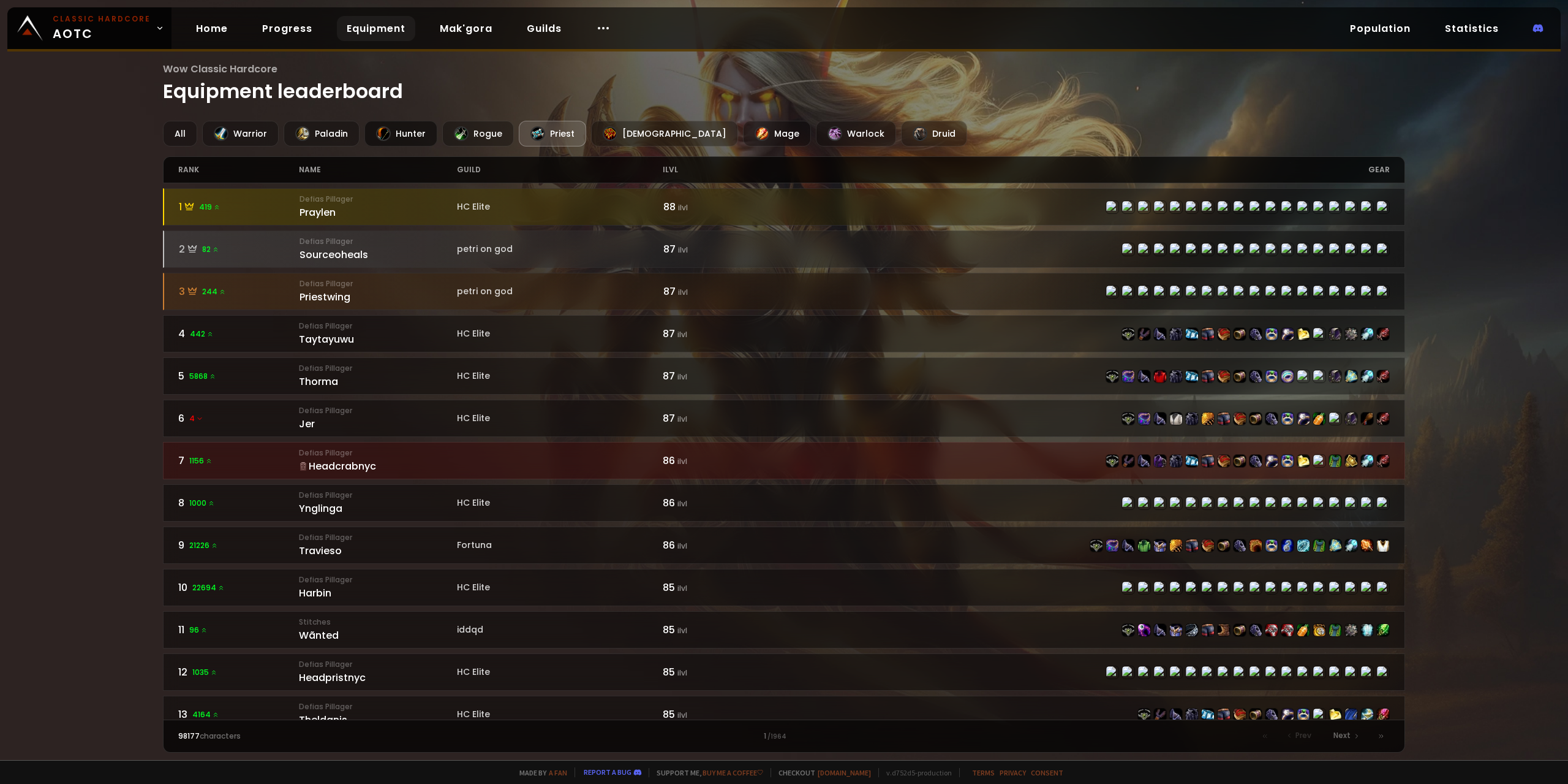
click at [412, 138] on div "Hunter" at bounding box center [400, 134] width 73 height 26
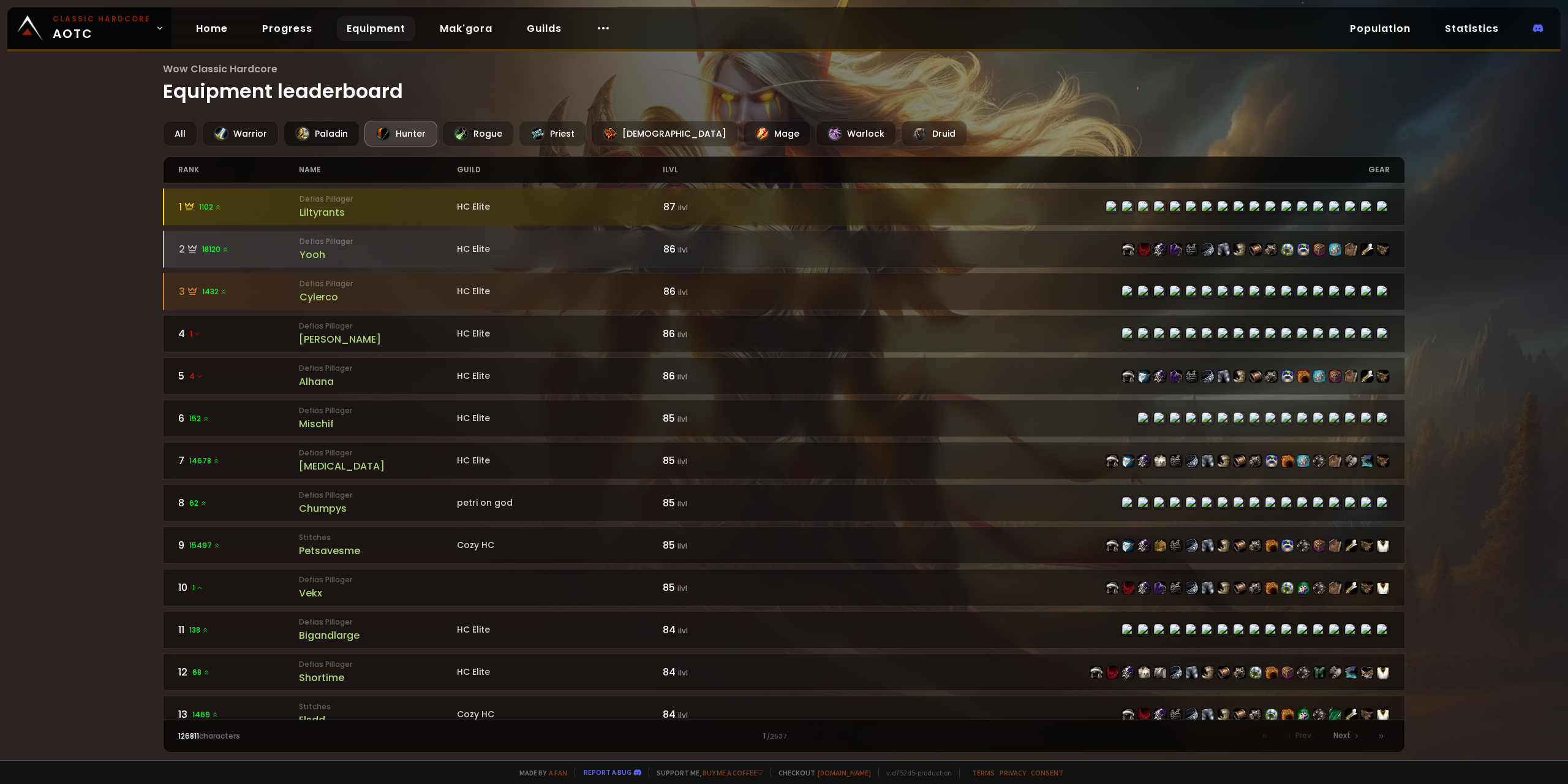
click at [341, 146] on div "Paladin" at bounding box center [321, 134] width 76 height 26
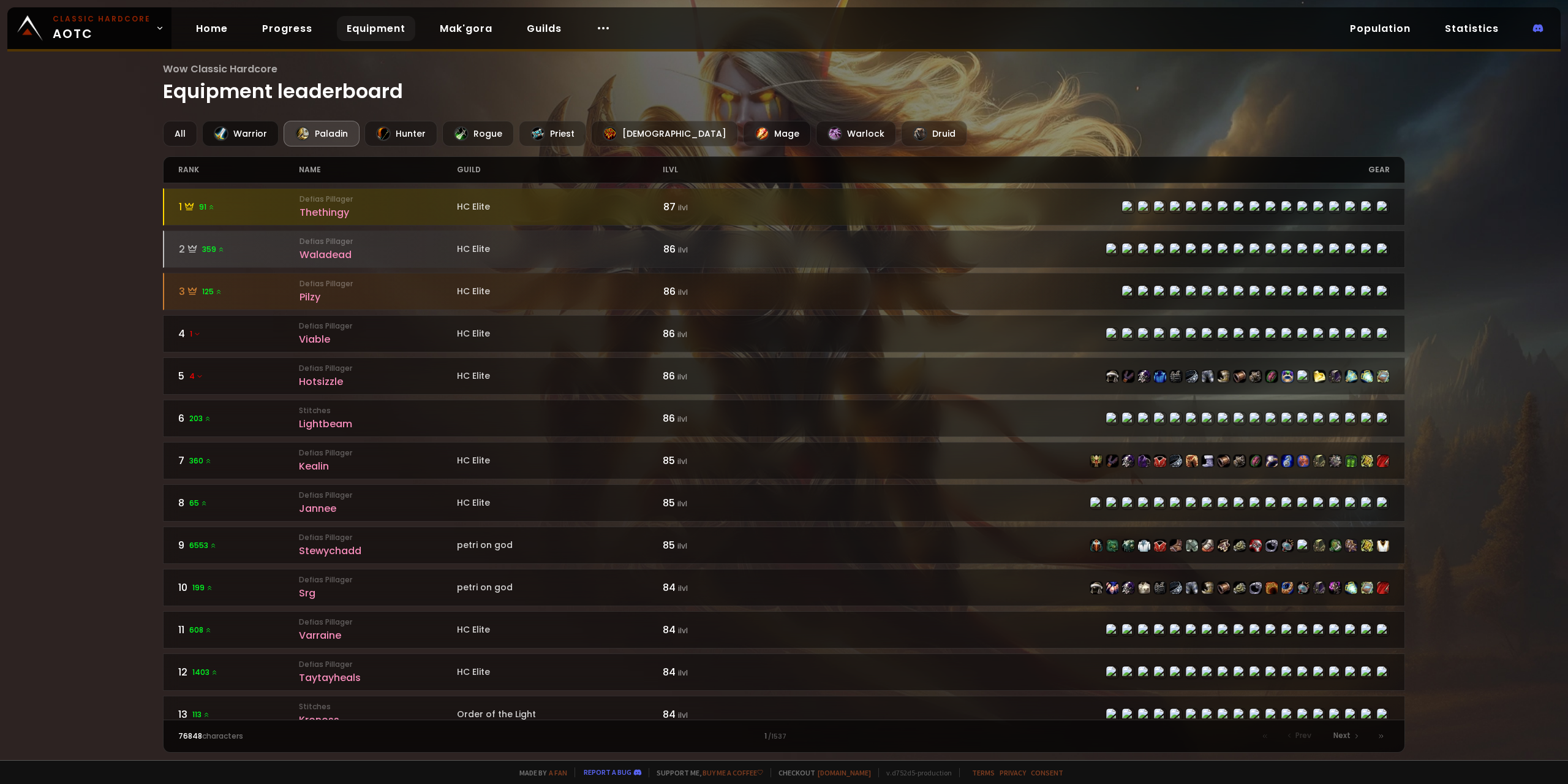
click at [252, 132] on div "Warrior" at bounding box center [240, 134] width 77 height 26
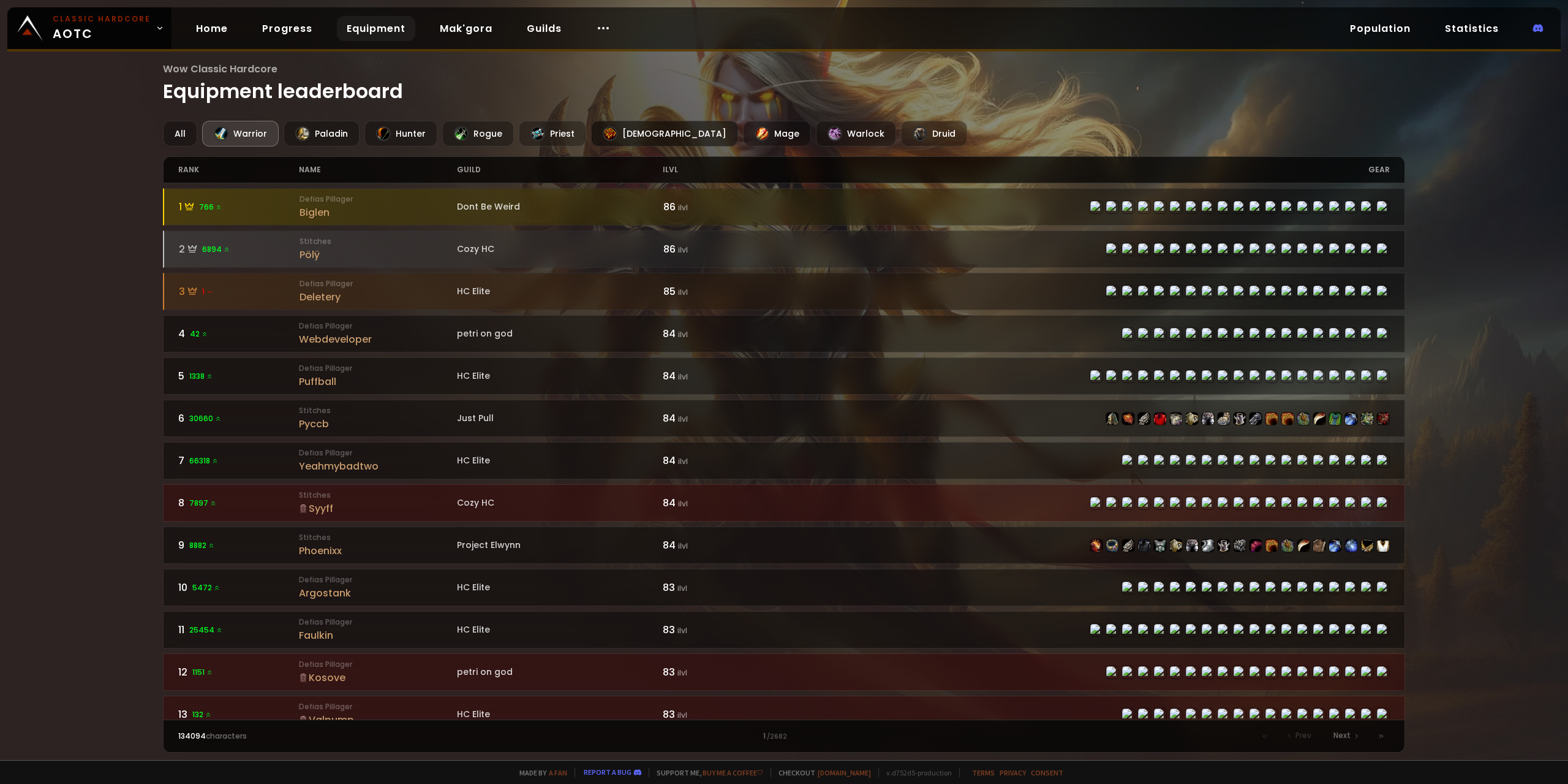
click at [591, 133] on div "[DEMOGRAPHIC_DATA]" at bounding box center [664, 134] width 147 height 26
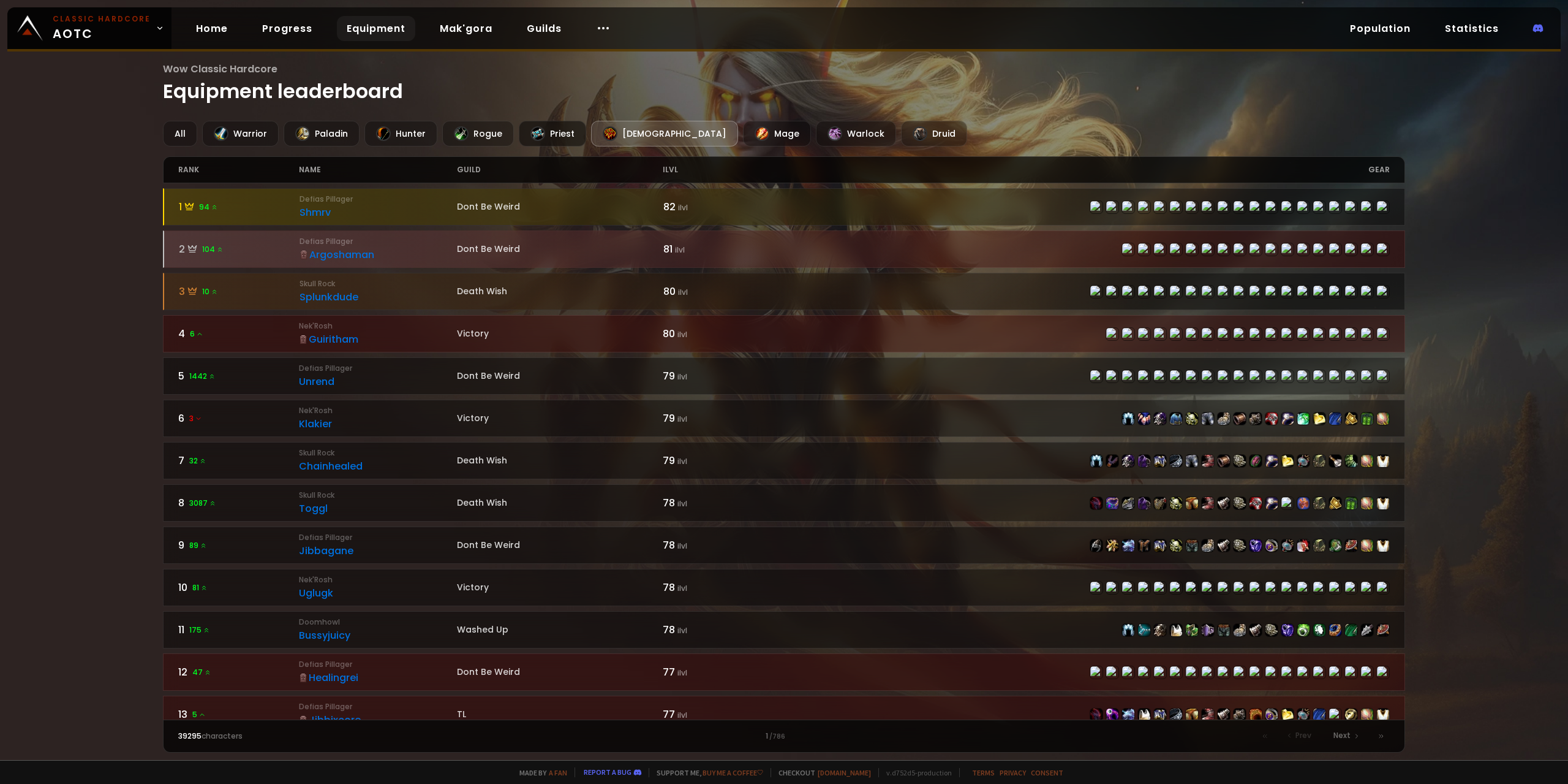
click at [558, 135] on div "Priest" at bounding box center [552, 134] width 67 height 26
